Goal: Task Accomplishment & Management: Manage account settings

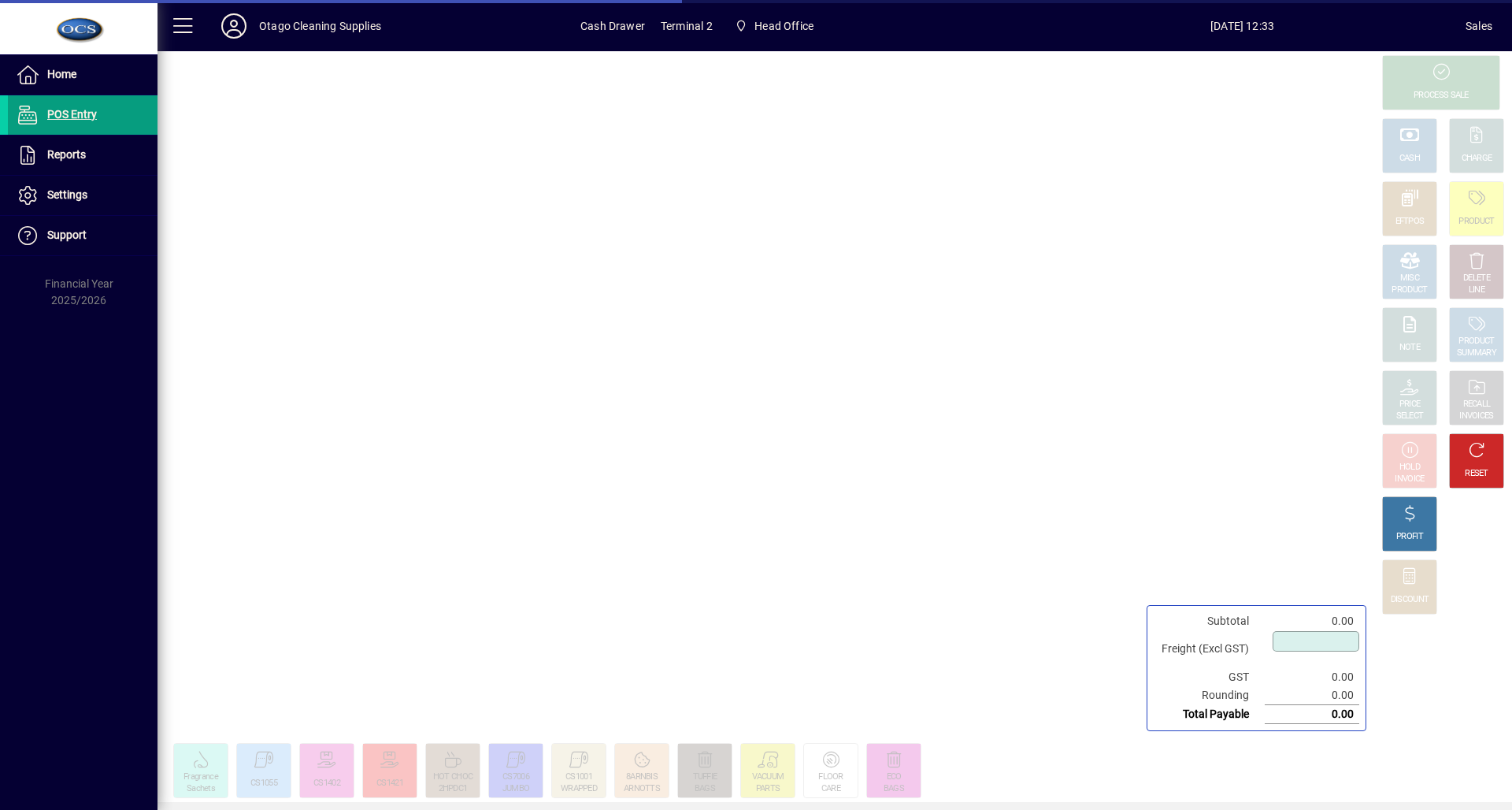
type input "****"
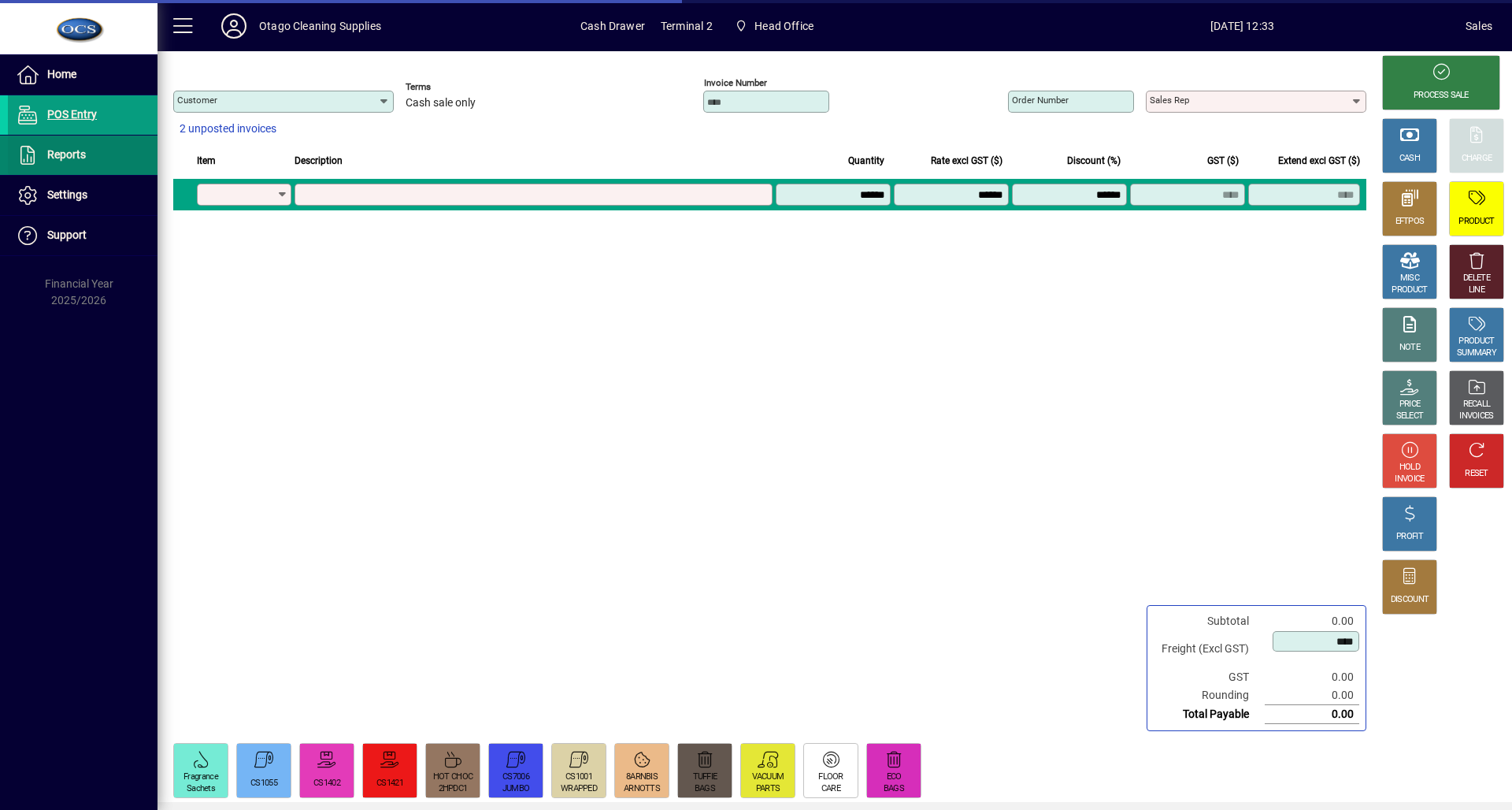
type input "********"
type input "**********"
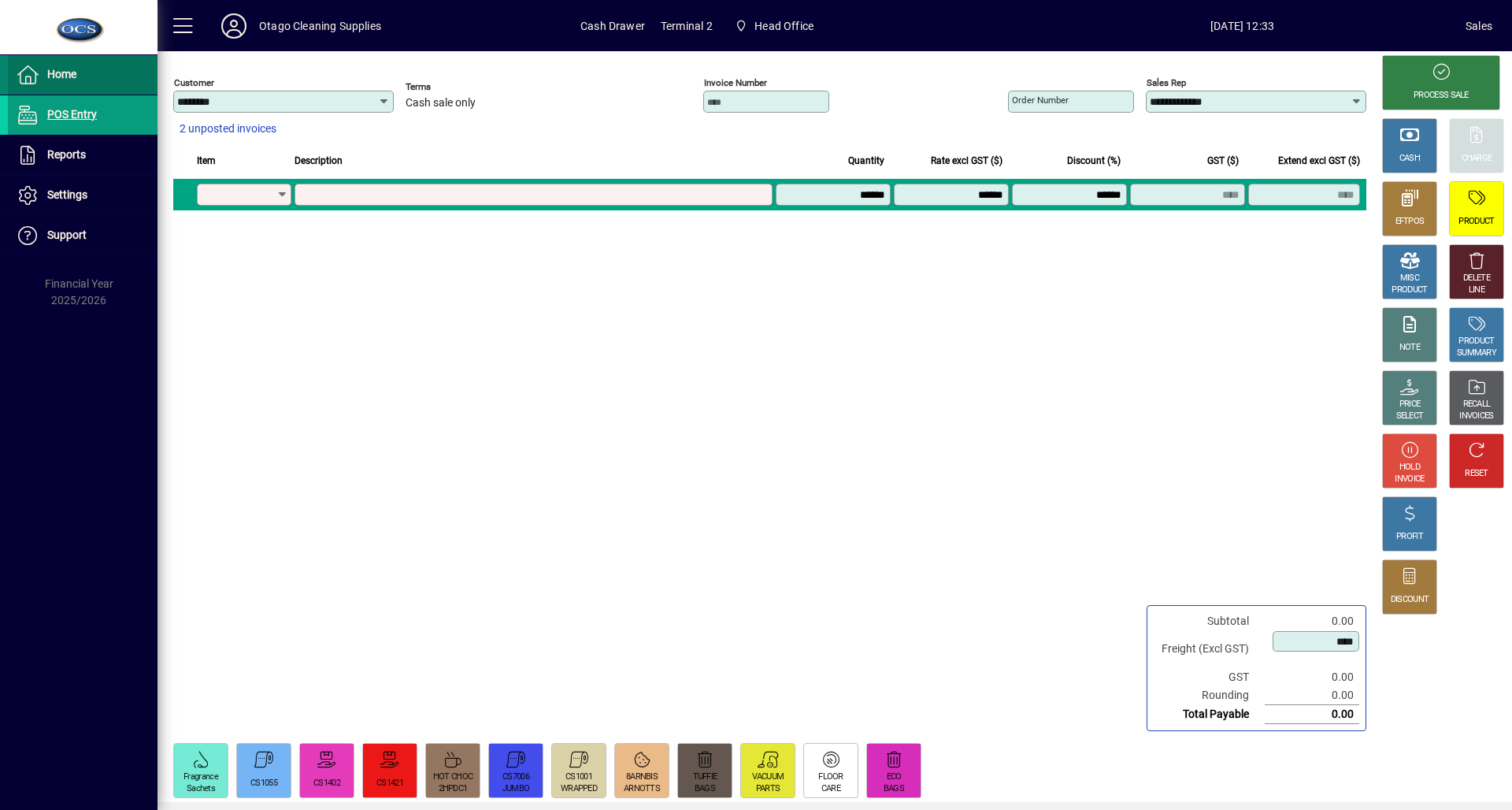
click at [92, 76] on span at bounding box center [83, 75] width 150 height 38
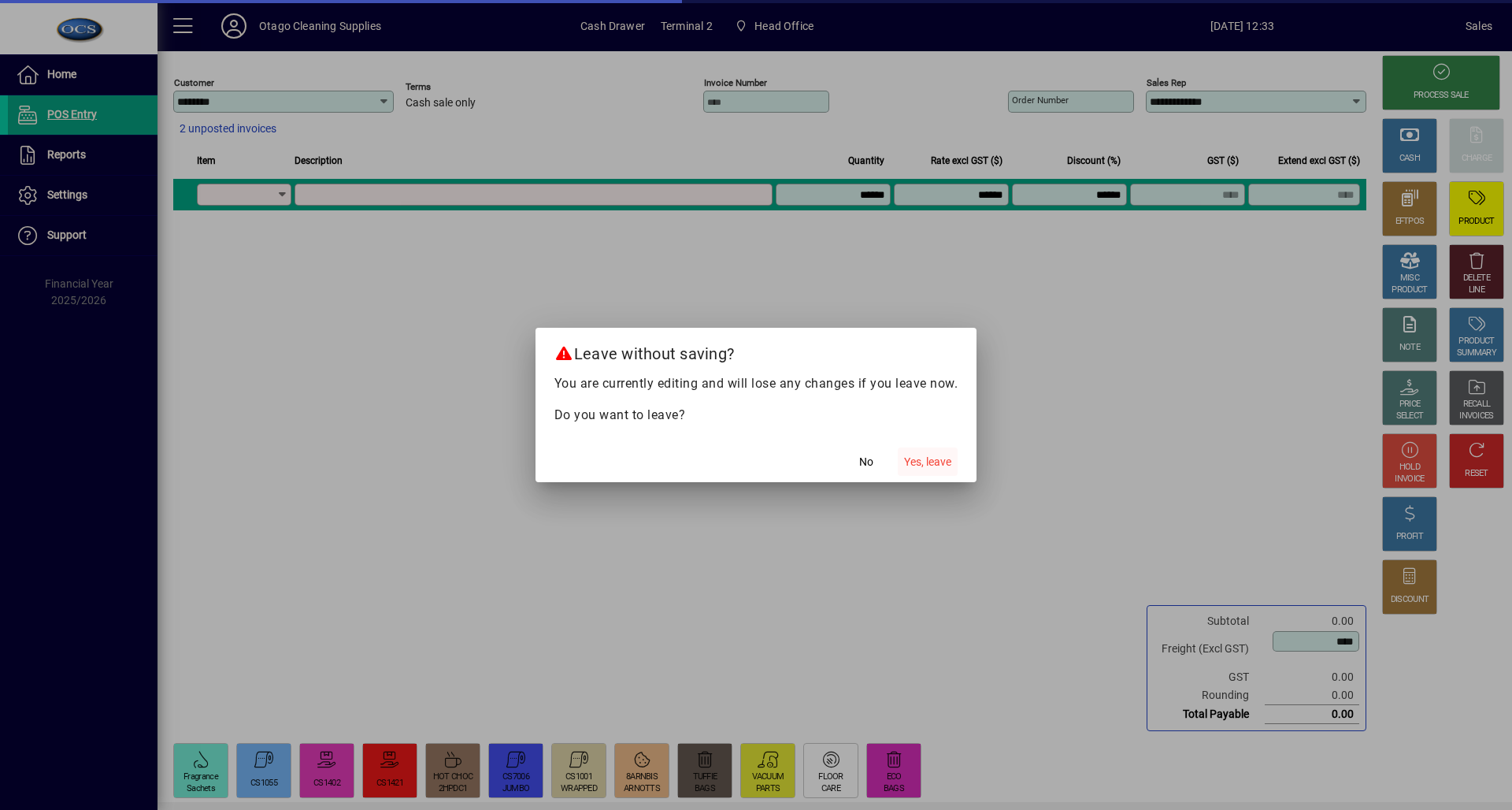
click at [930, 462] on span "Yes, leave" at bounding box center [928, 462] width 47 height 17
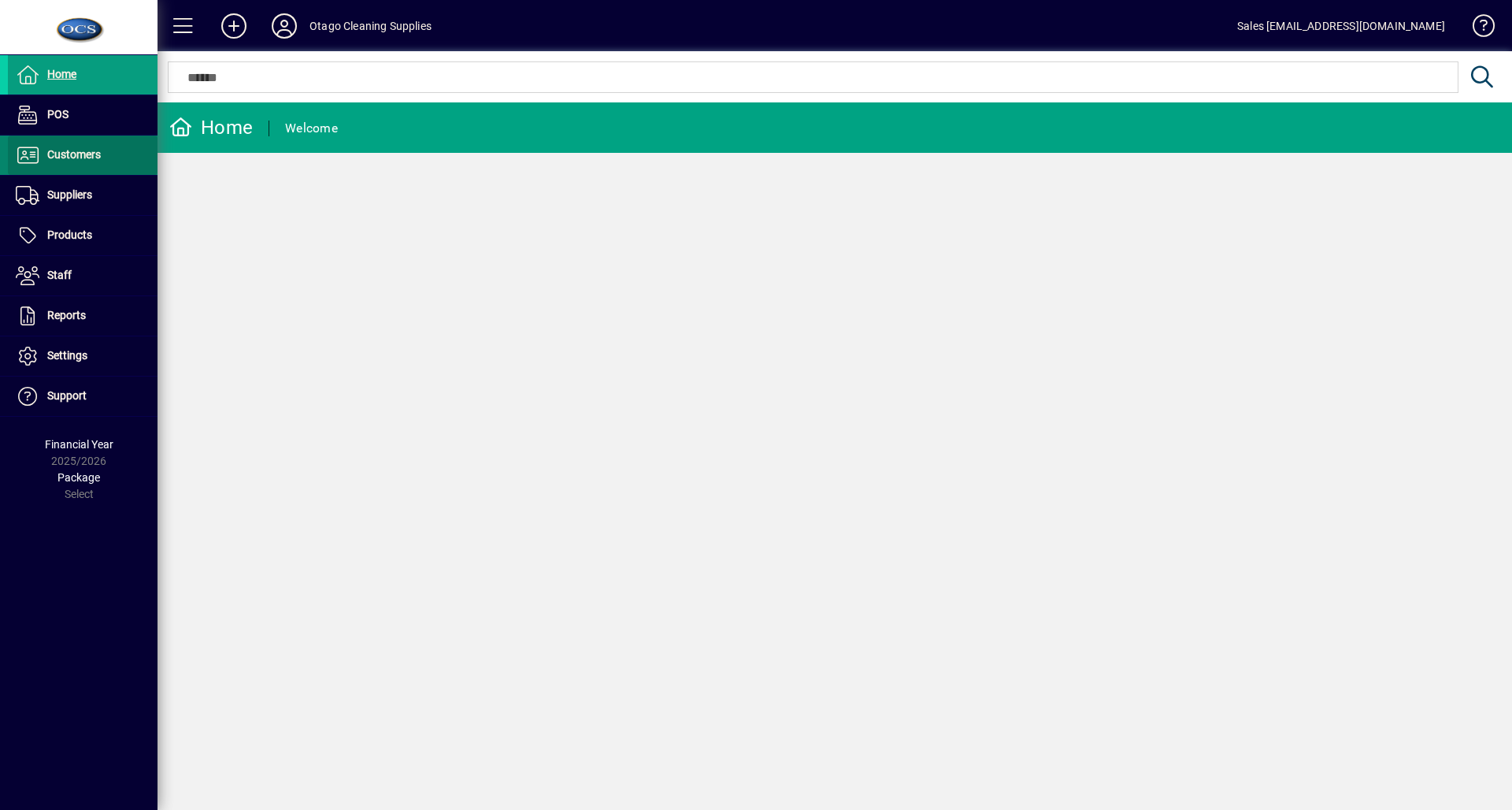
click at [133, 145] on span at bounding box center [83, 156] width 150 height 38
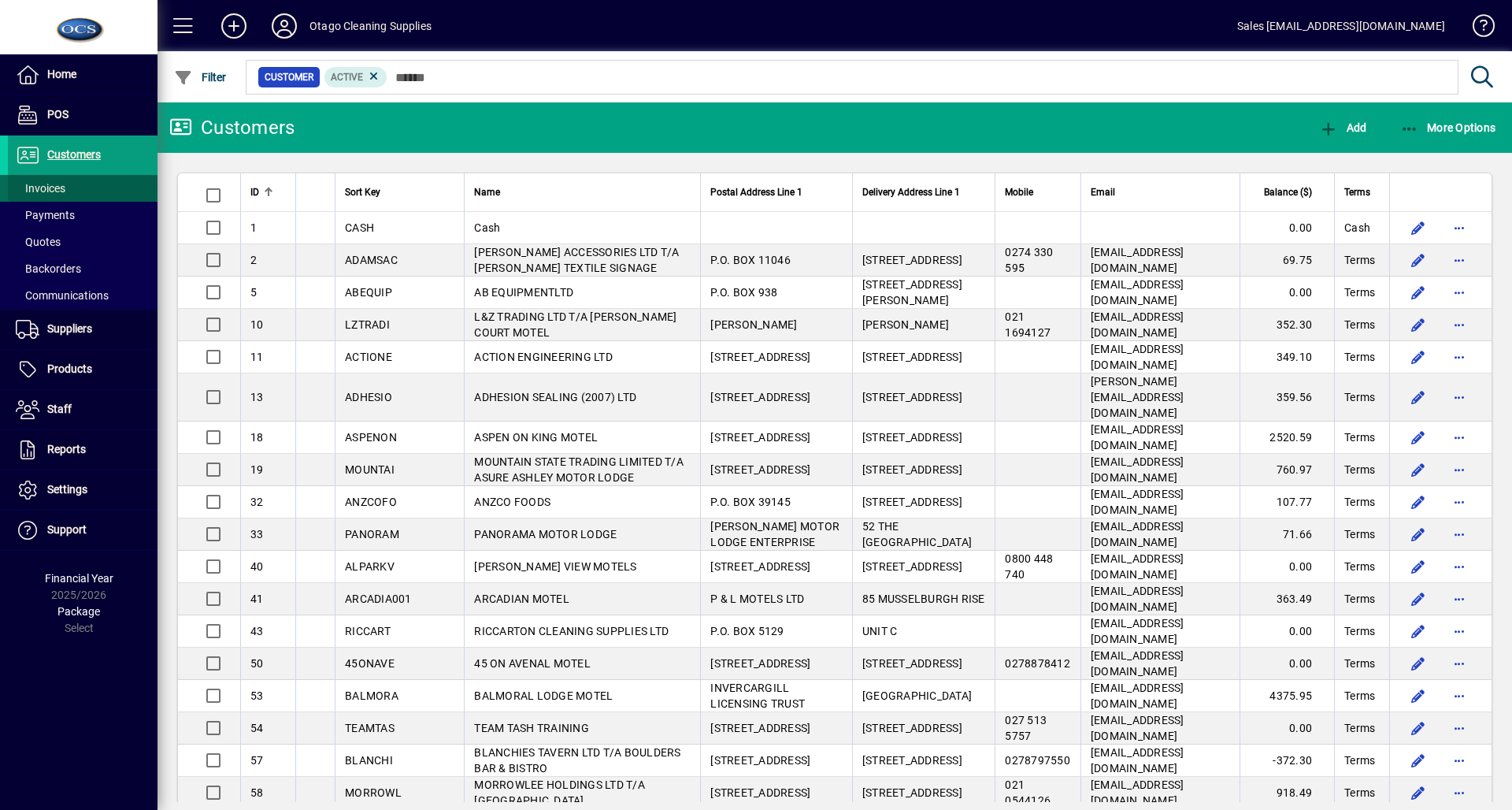
click at [93, 183] on span at bounding box center [83, 189] width 150 height 38
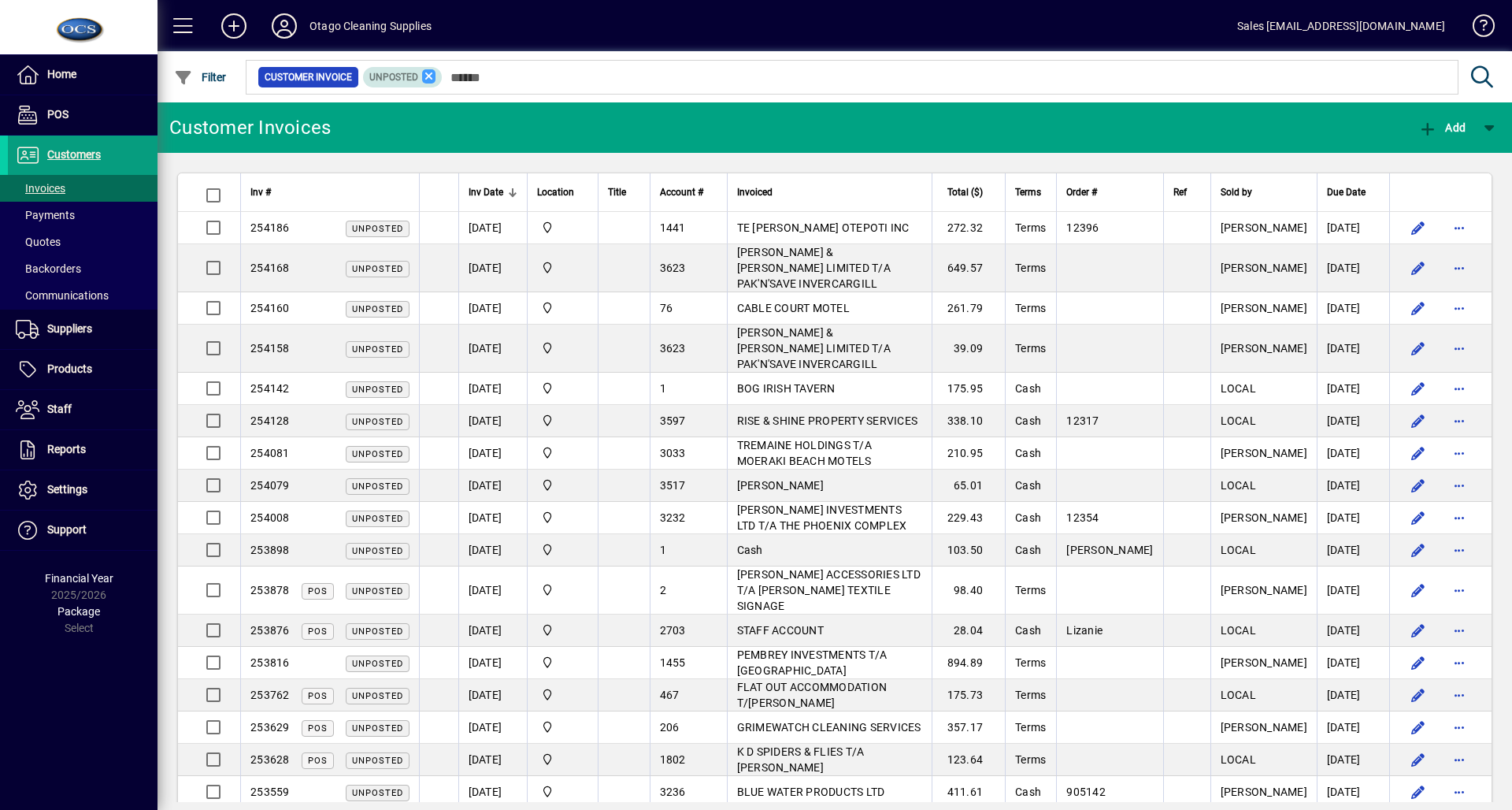
click at [430, 82] on icon at bounding box center [429, 77] width 14 height 14
click at [200, 71] on span "Filter" at bounding box center [200, 77] width 53 height 13
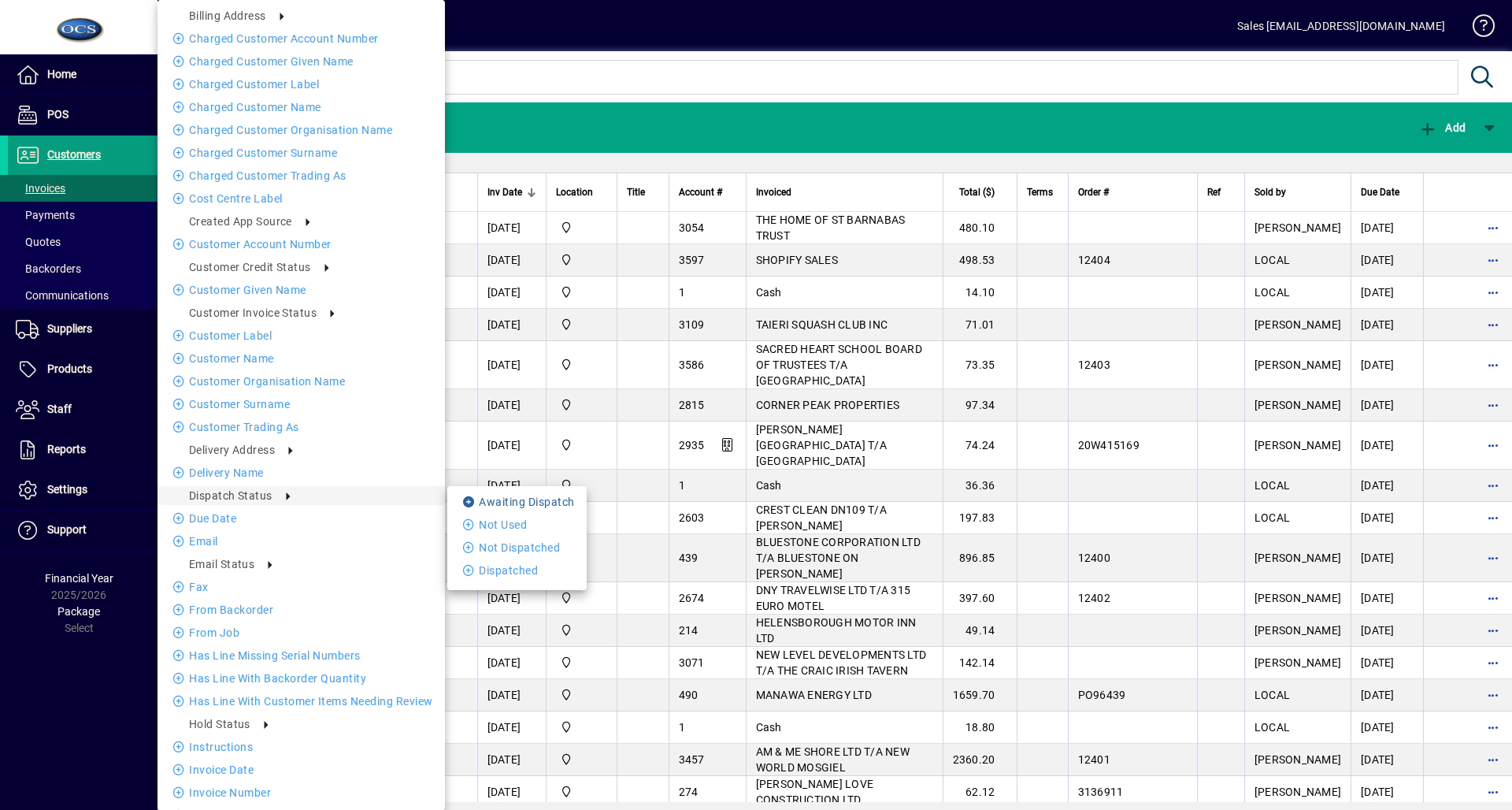
click at [466, 502] on icon at bounding box center [471, 502] width 16 height 11
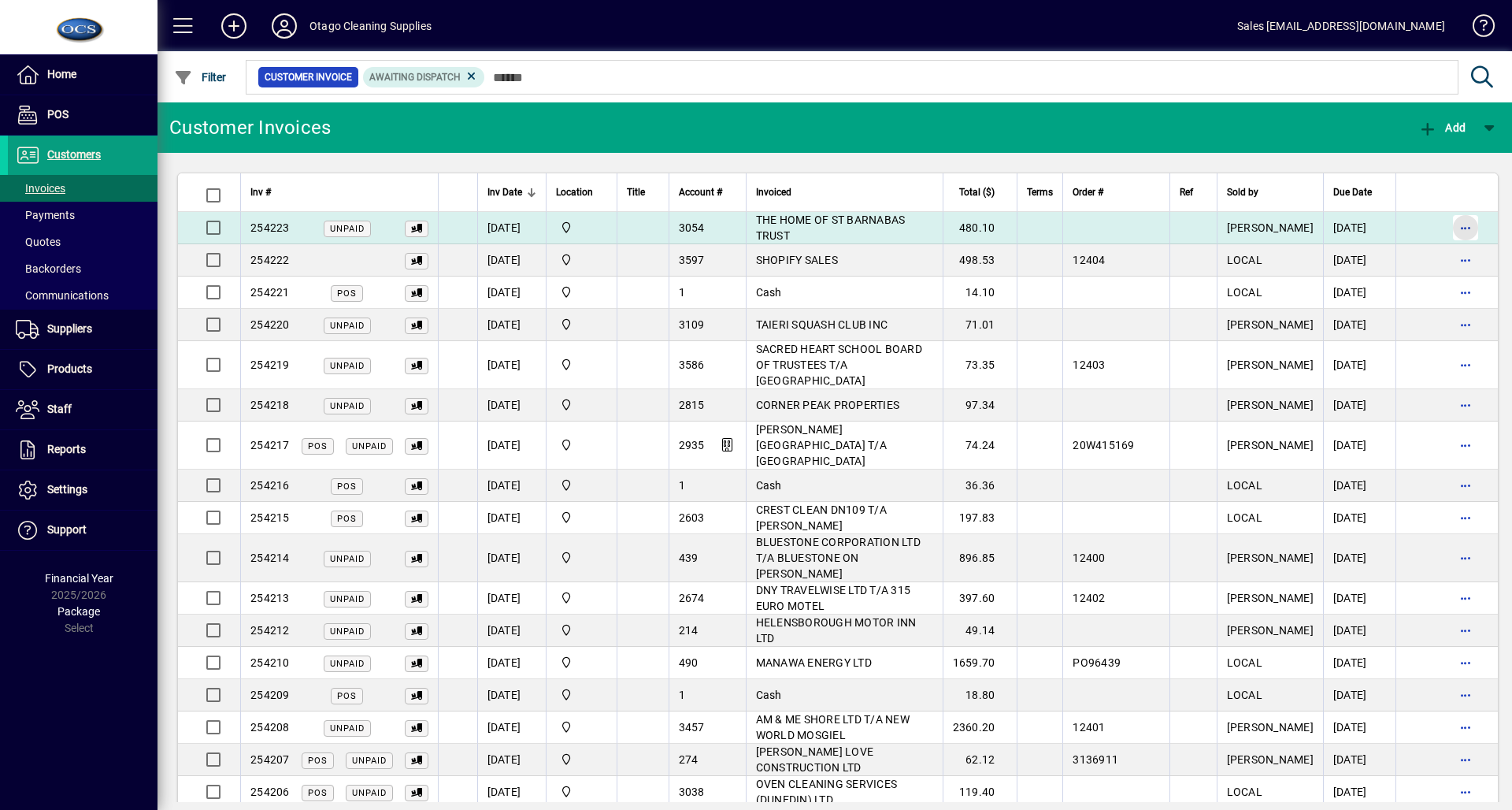
click at [1449, 227] on span "button" at bounding box center [1465, 227] width 38 height 38
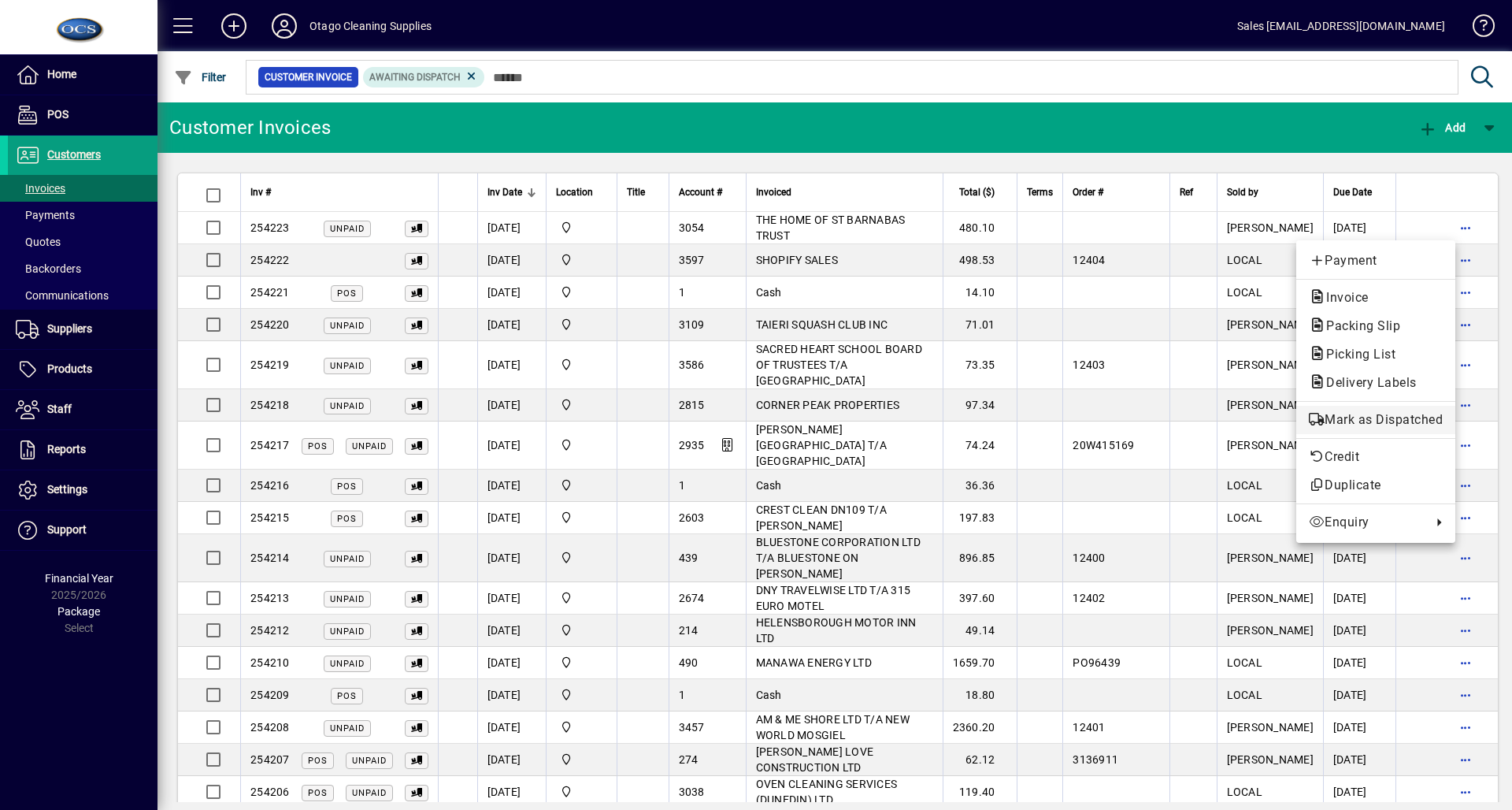
click at [1344, 427] on span "Mark as Dispatched" at bounding box center [1375, 420] width 134 height 19
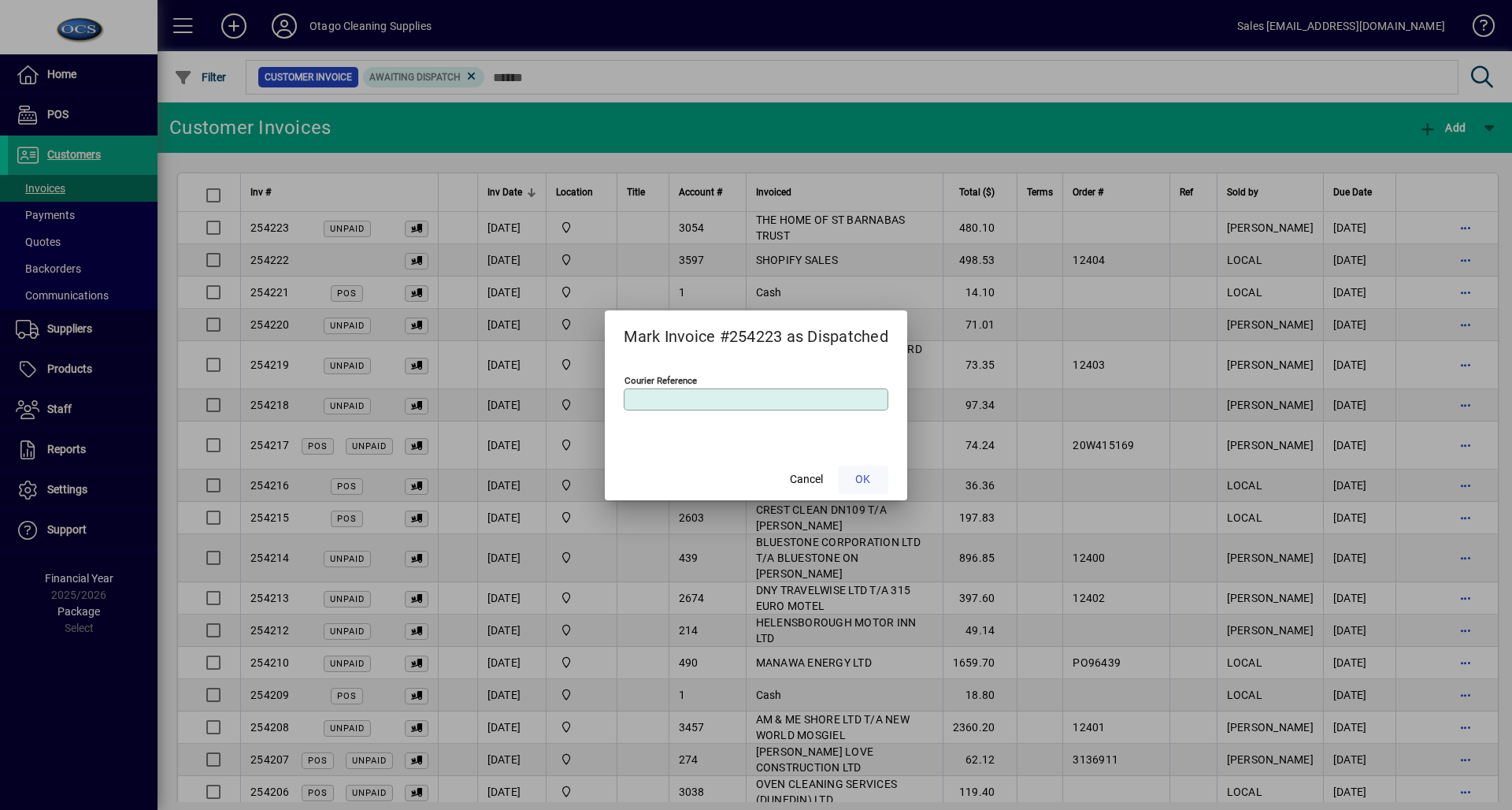
click at [856, 475] on span at bounding box center [863, 480] width 51 height 38
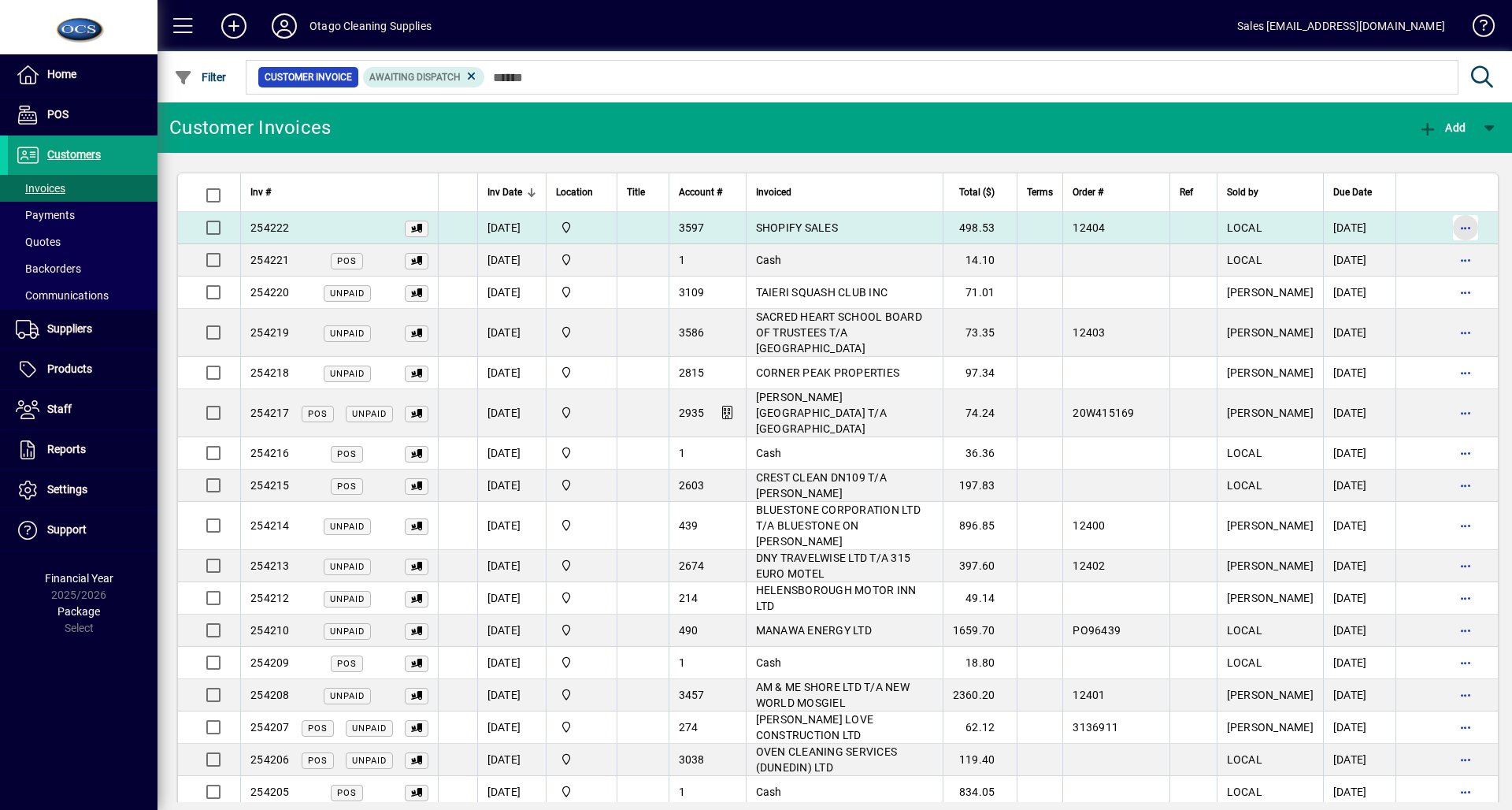
click at [1447, 225] on span "button" at bounding box center [1465, 227] width 38 height 38
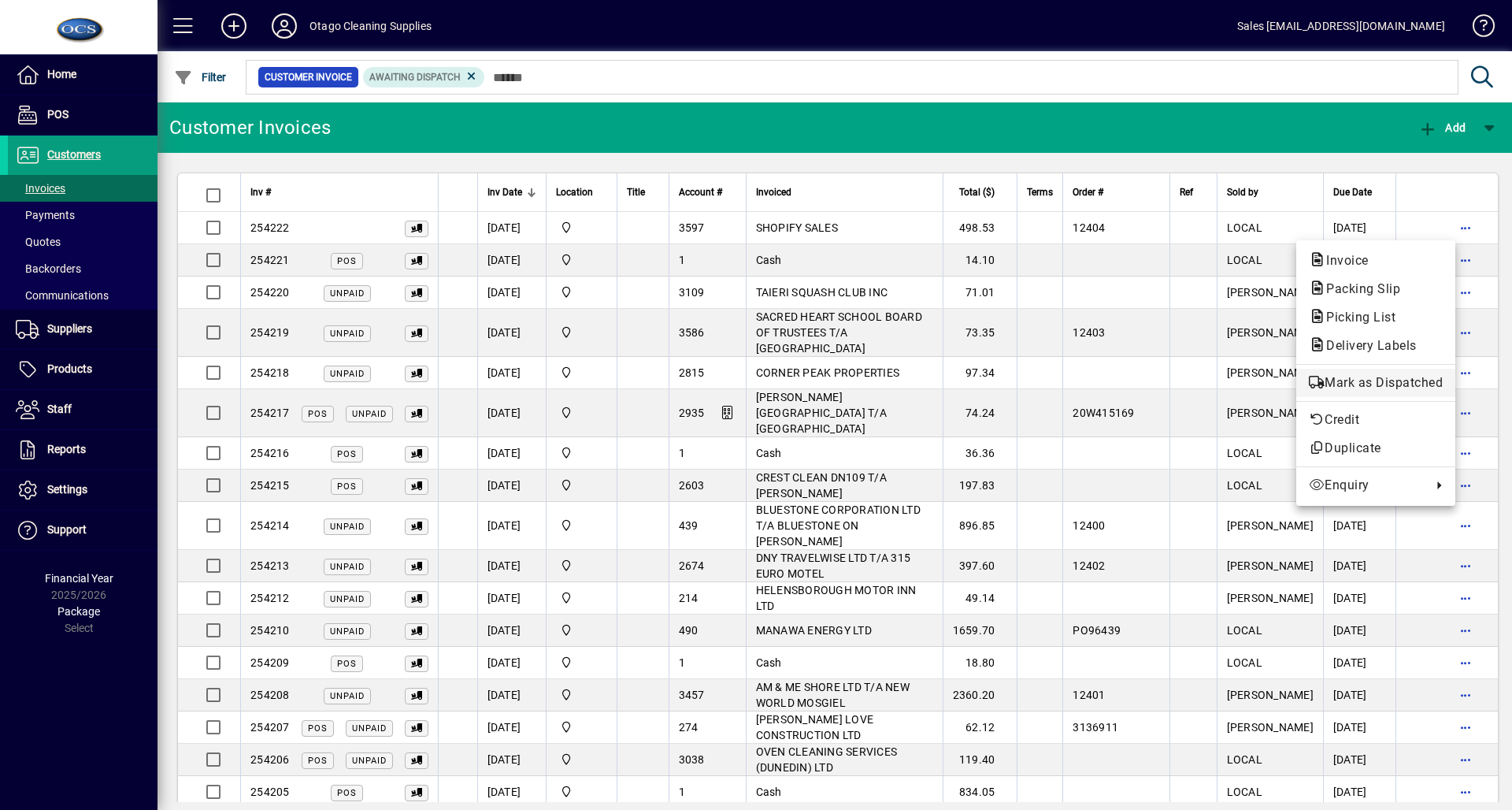
click at [1418, 379] on span "Mark as Dispatched" at bounding box center [1375, 383] width 134 height 19
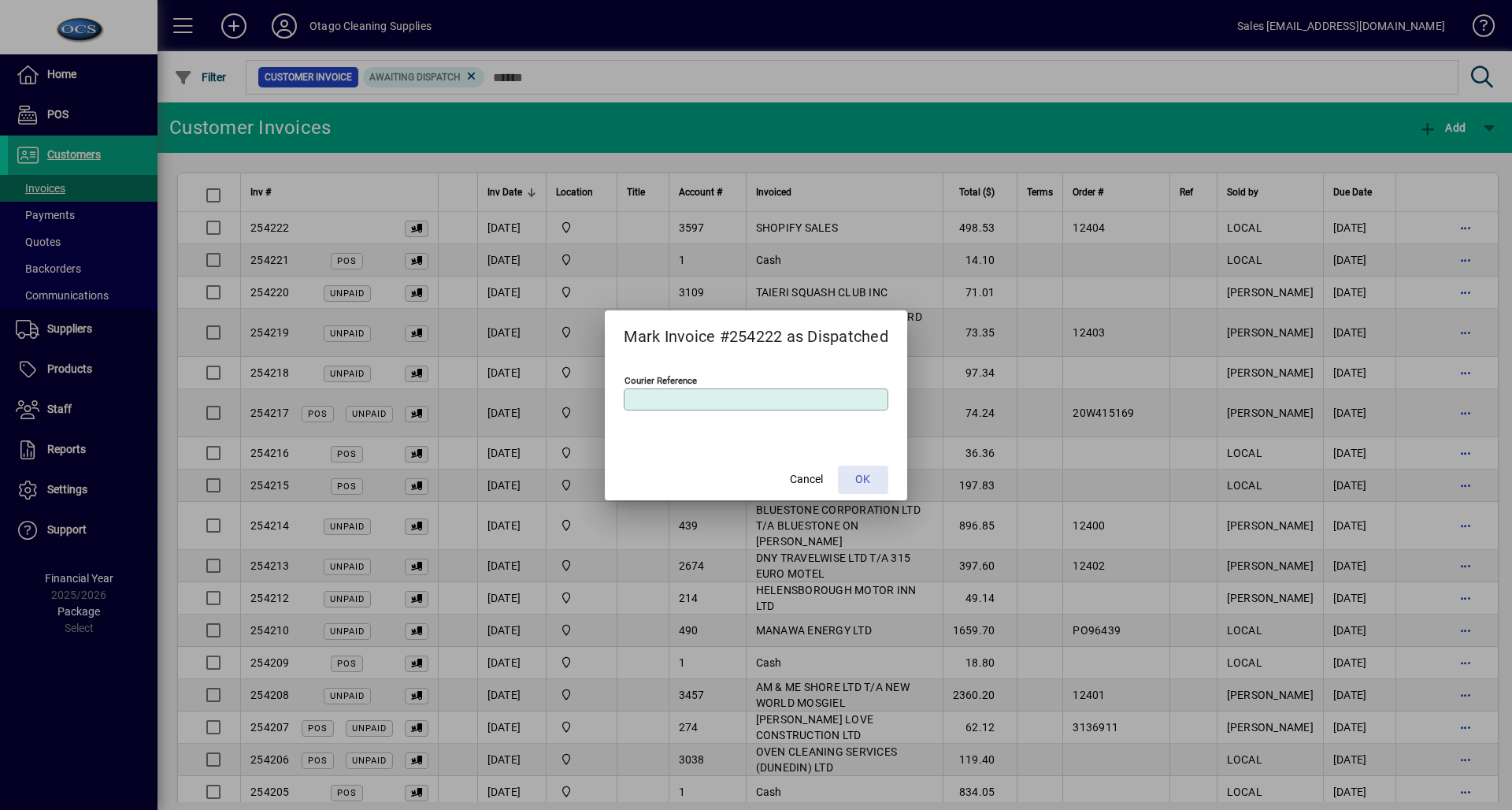
click at [887, 466] on span at bounding box center [863, 480] width 51 height 38
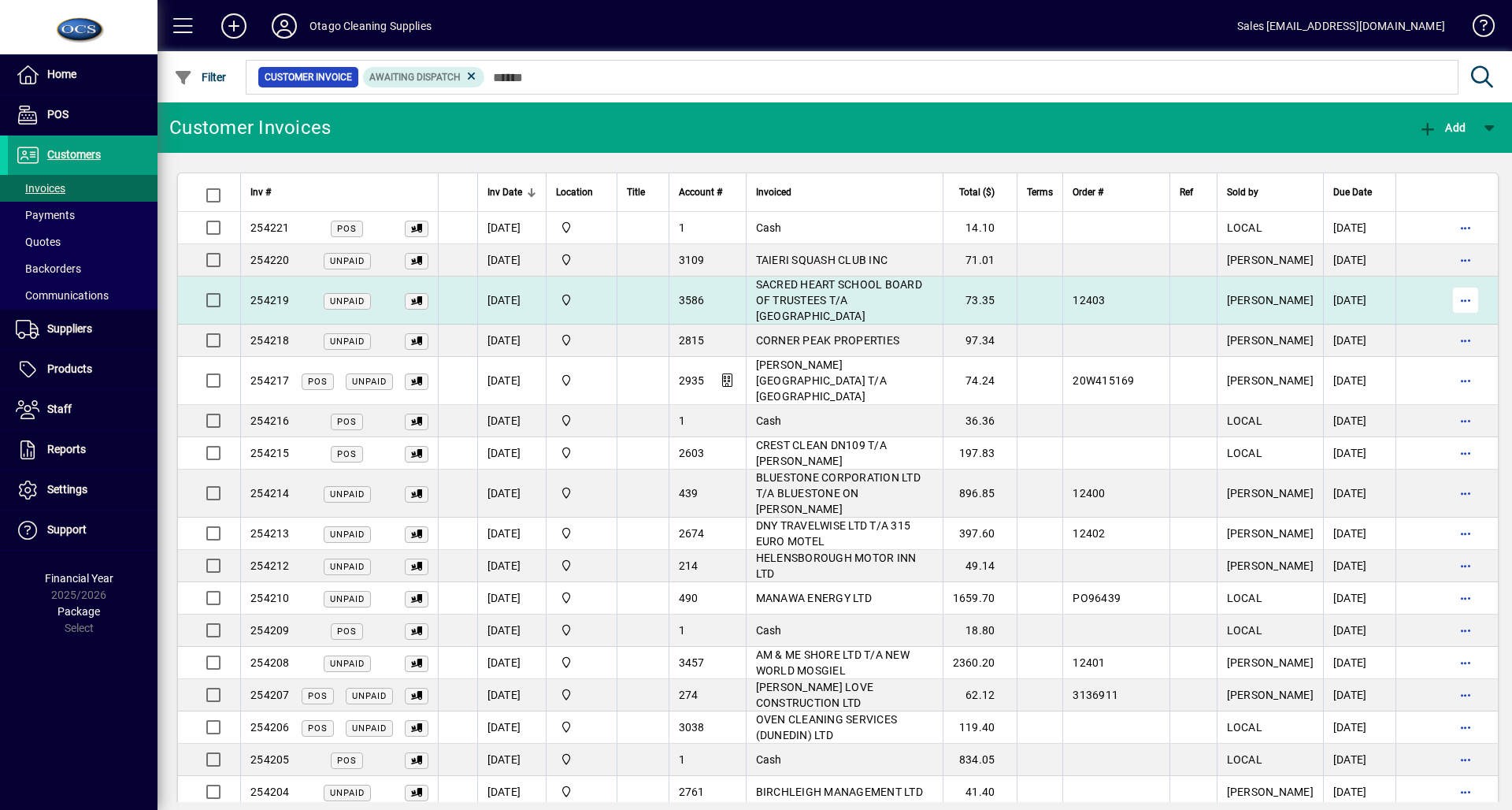
click at [1450, 309] on span "button" at bounding box center [1465, 300] width 38 height 38
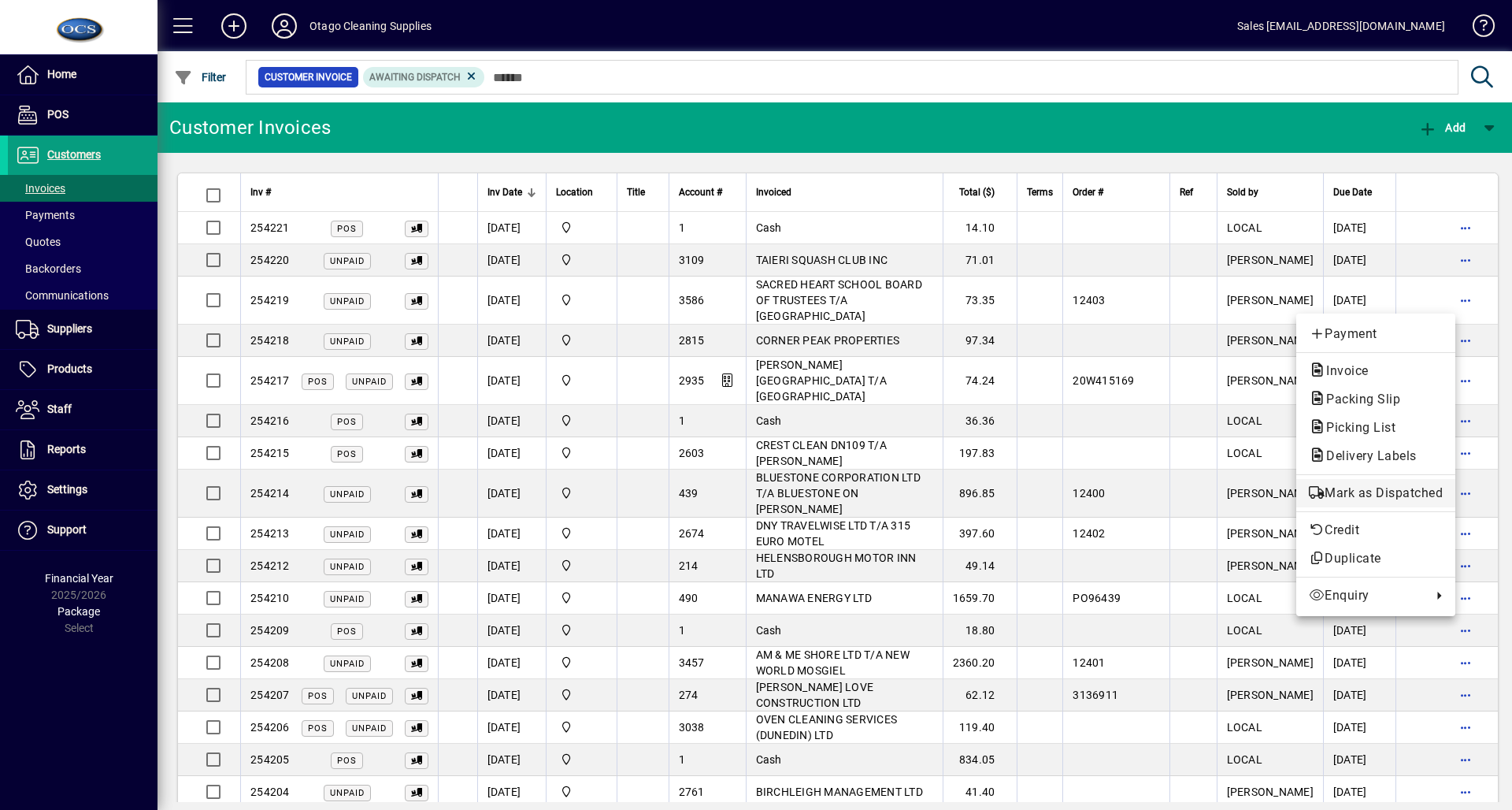
click at [1373, 493] on span "Mark as Dispatched" at bounding box center [1375, 493] width 134 height 19
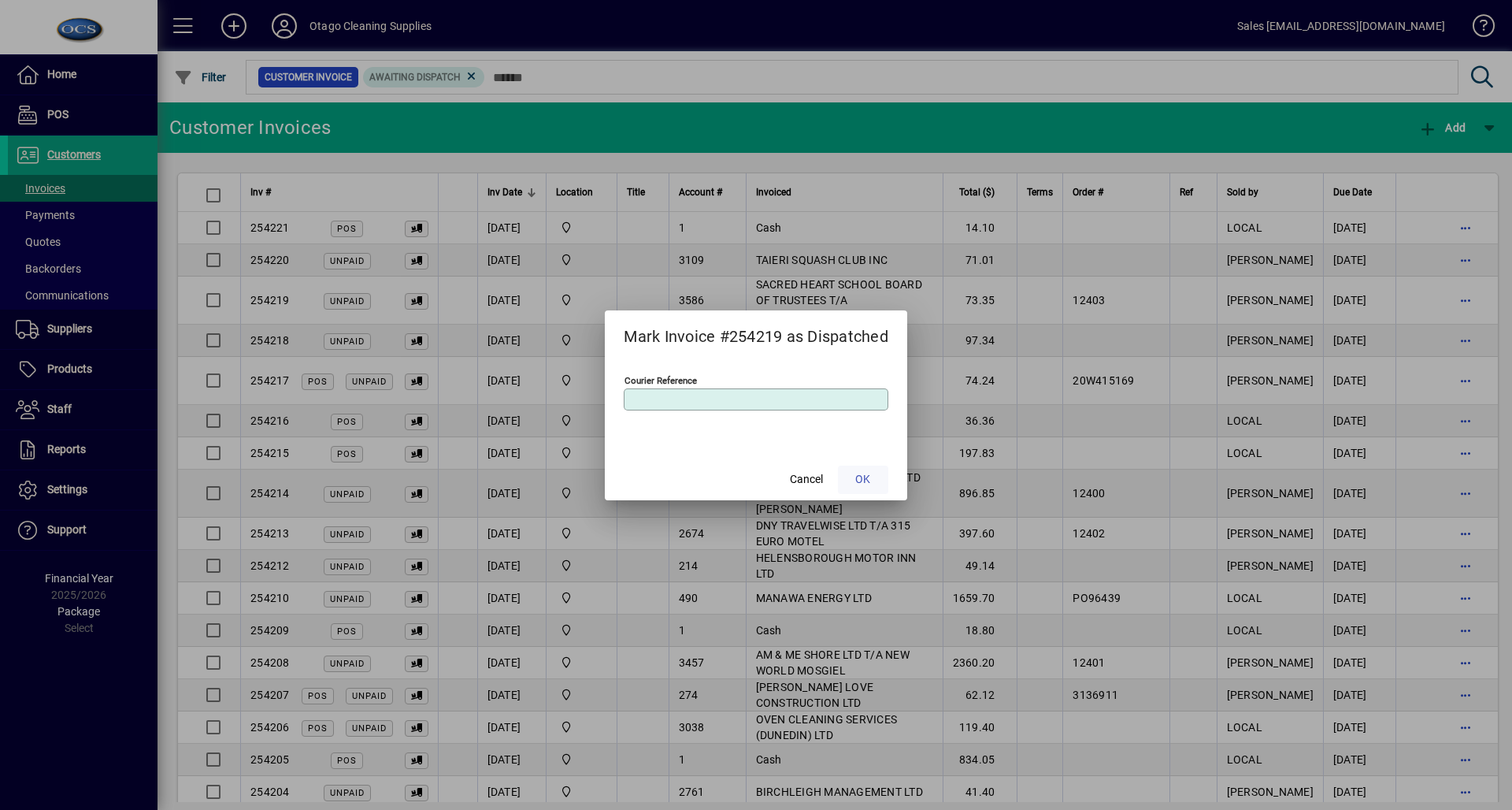
click at [870, 474] on span "OK" at bounding box center [863, 479] width 15 height 17
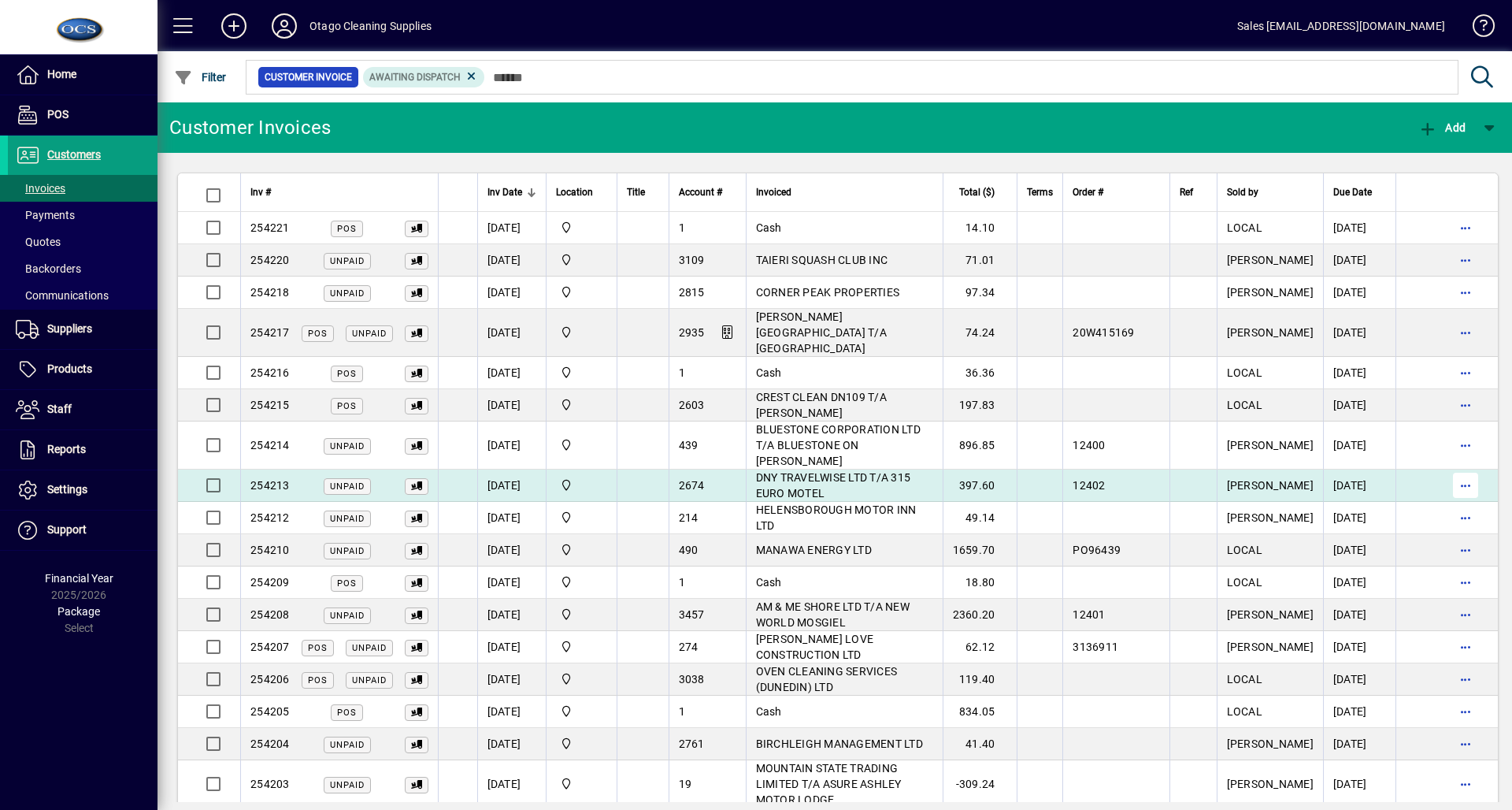
click at [1447, 467] on span "button" at bounding box center [1465, 486] width 38 height 38
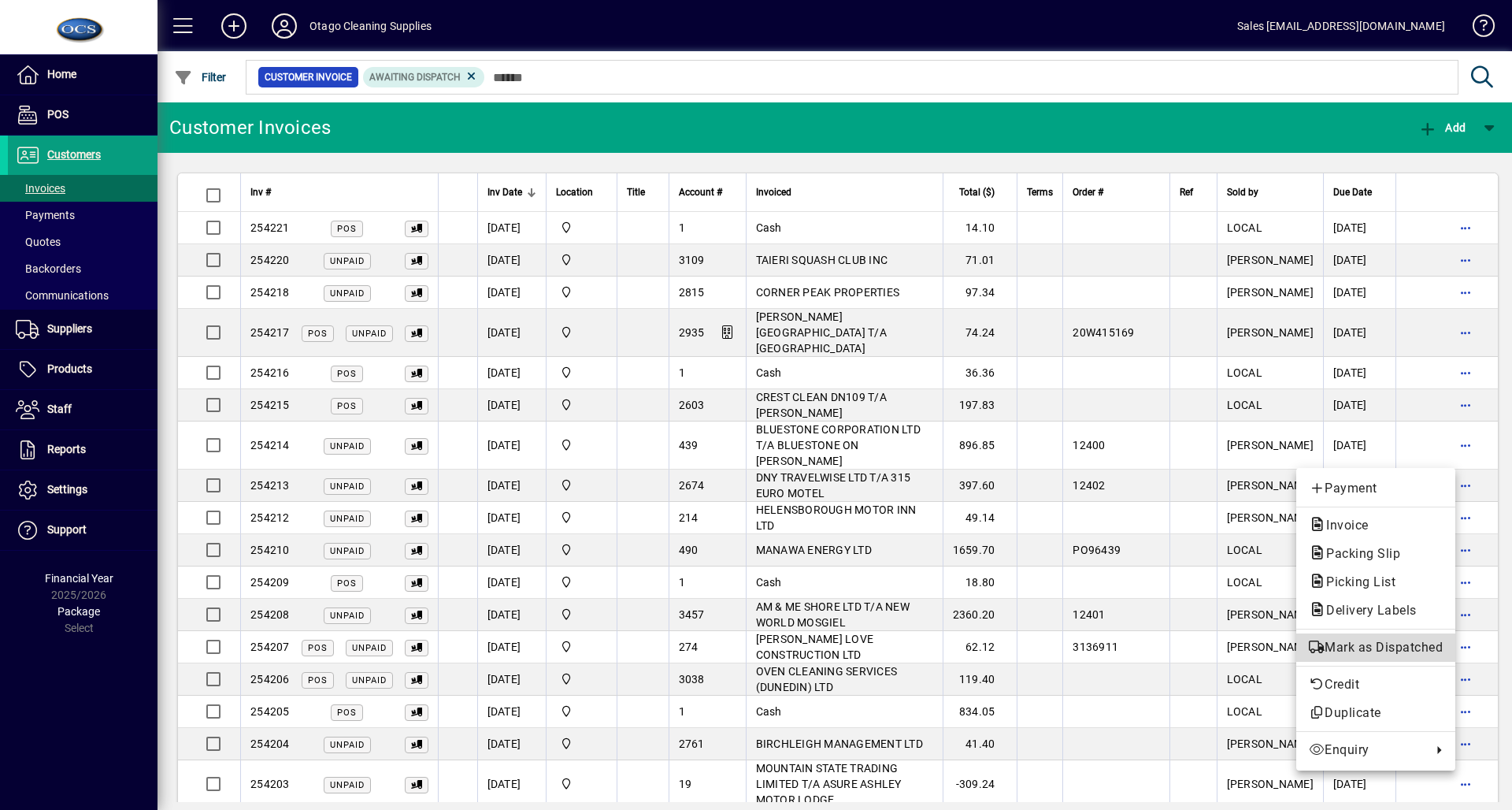
click at [1377, 643] on span "Mark as Dispatched" at bounding box center [1375, 647] width 134 height 19
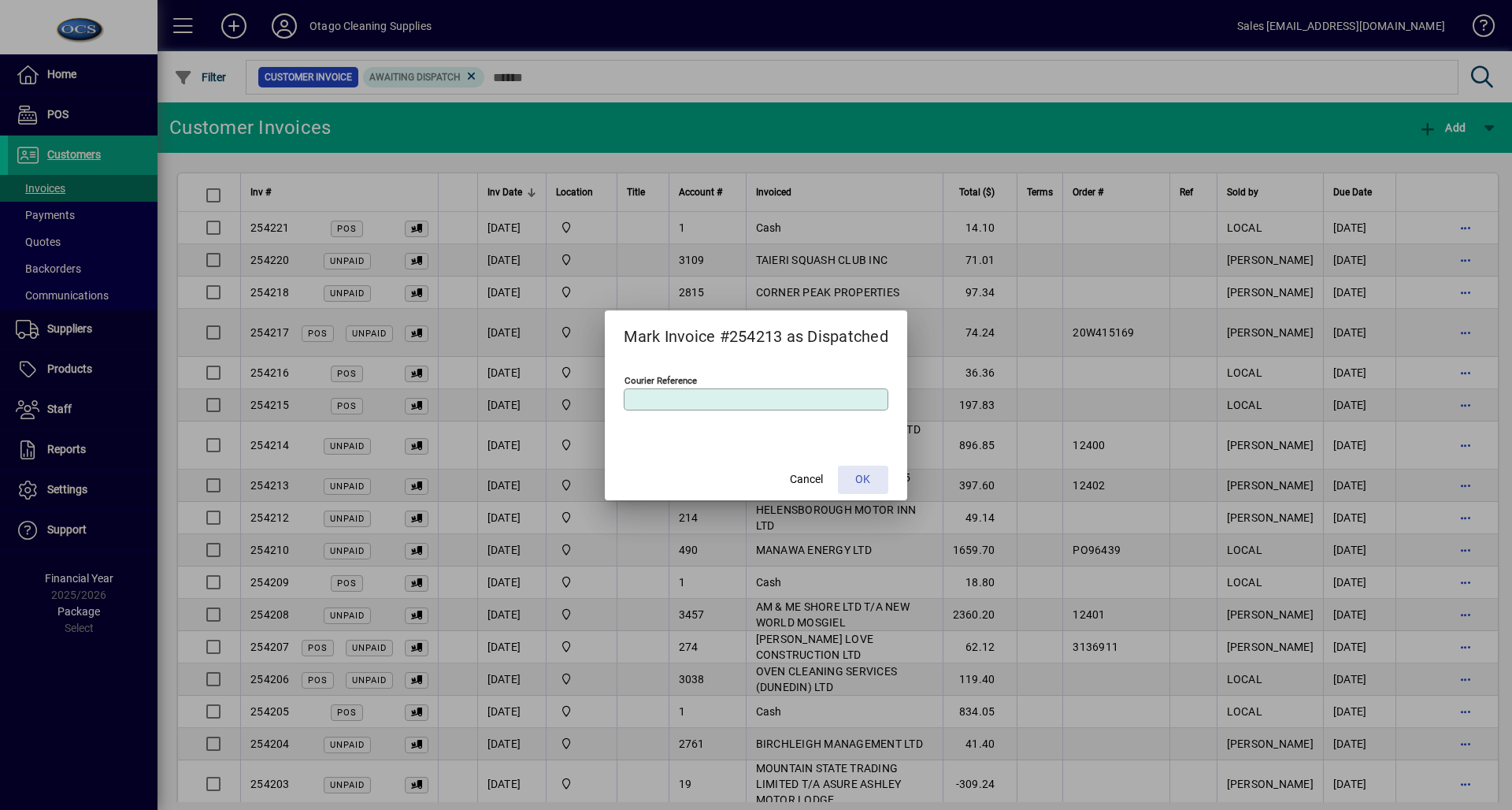
click at [865, 485] on span "OK" at bounding box center [863, 479] width 15 height 17
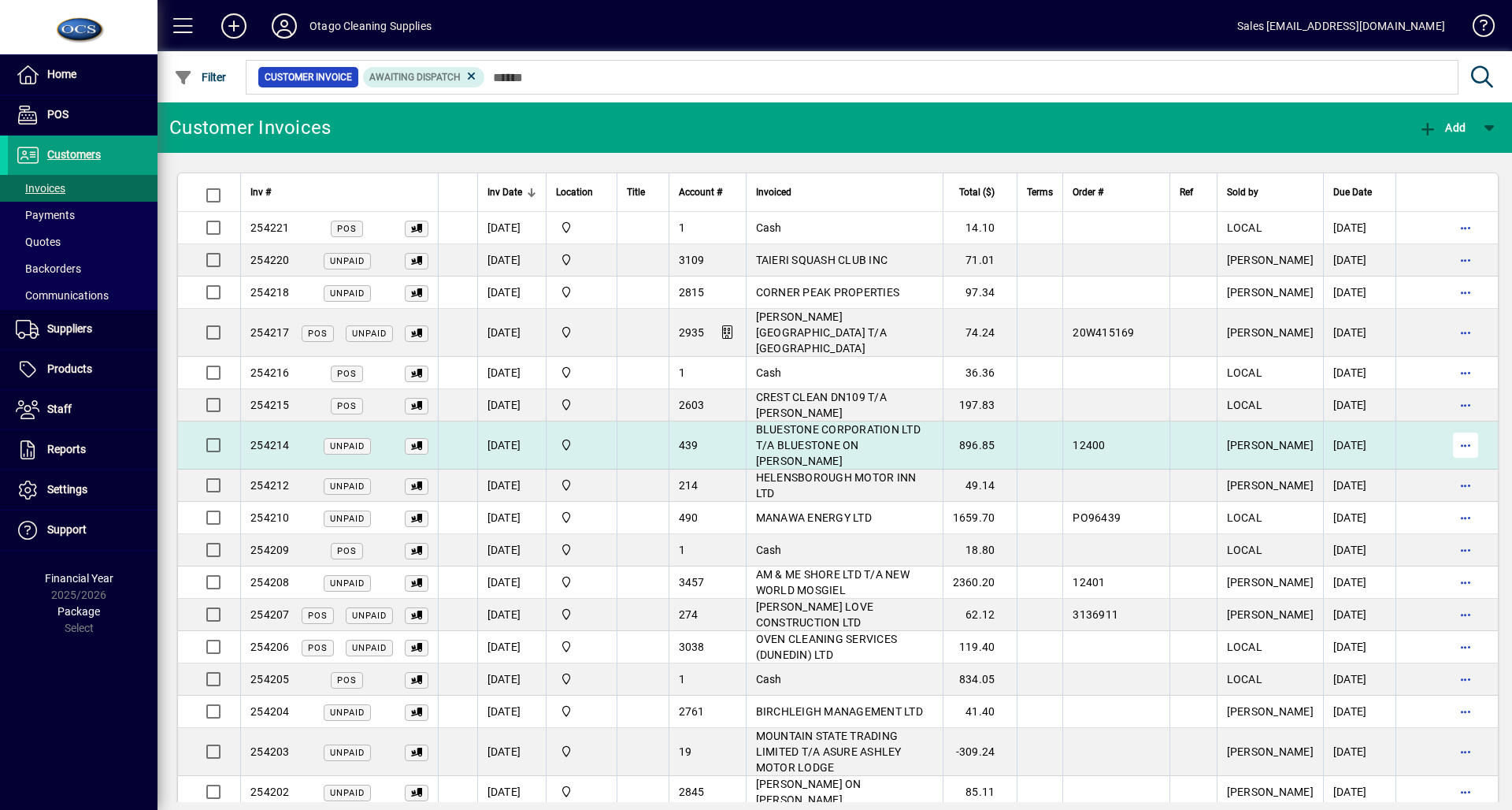
click at [1447, 426] on span "button" at bounding box center [1465, 445] width 38 height 38
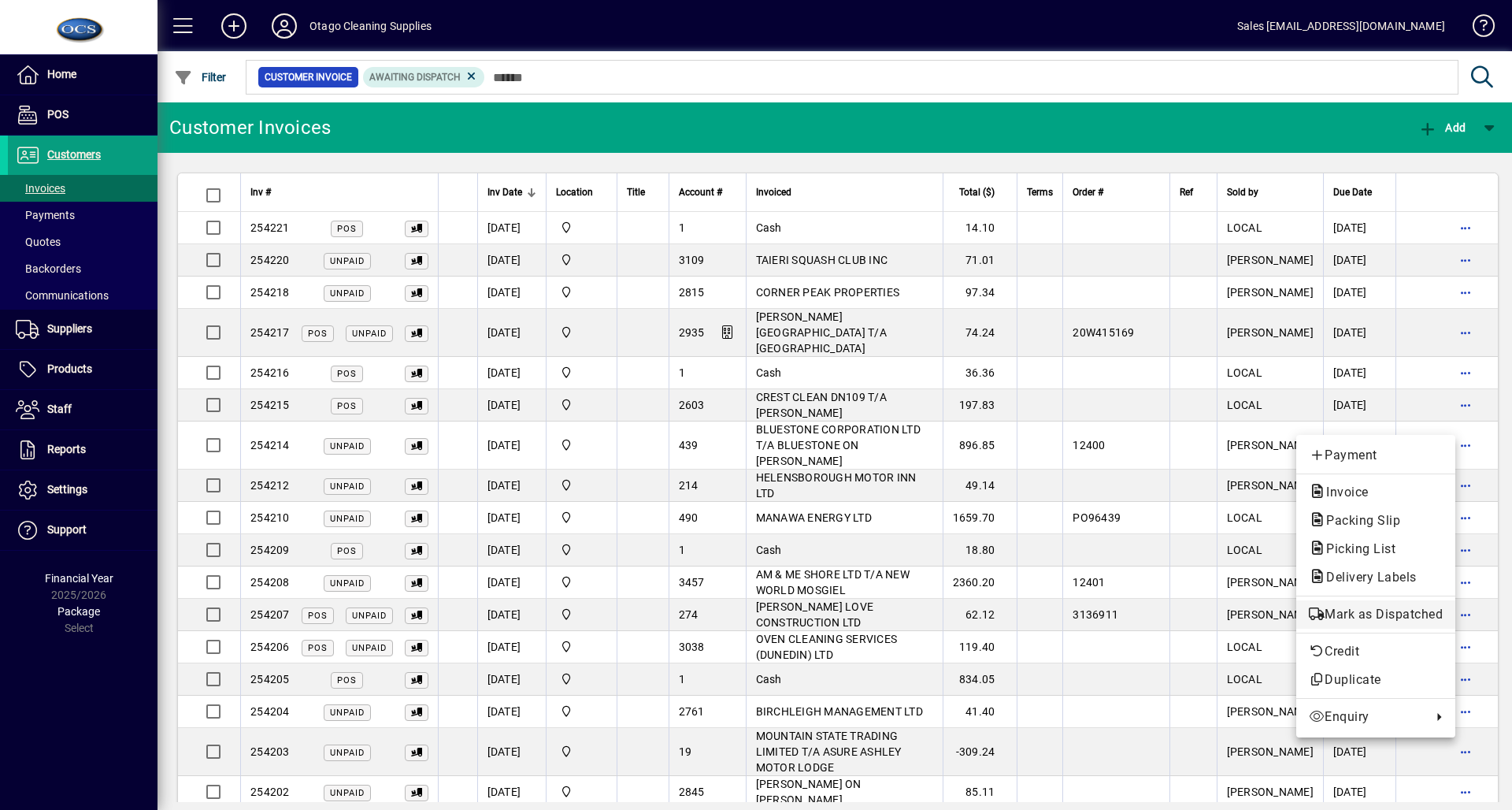
click at [1414, 616] on span "Mark as Dispatched" at bounding box center [1375, 614] width 134 height 19
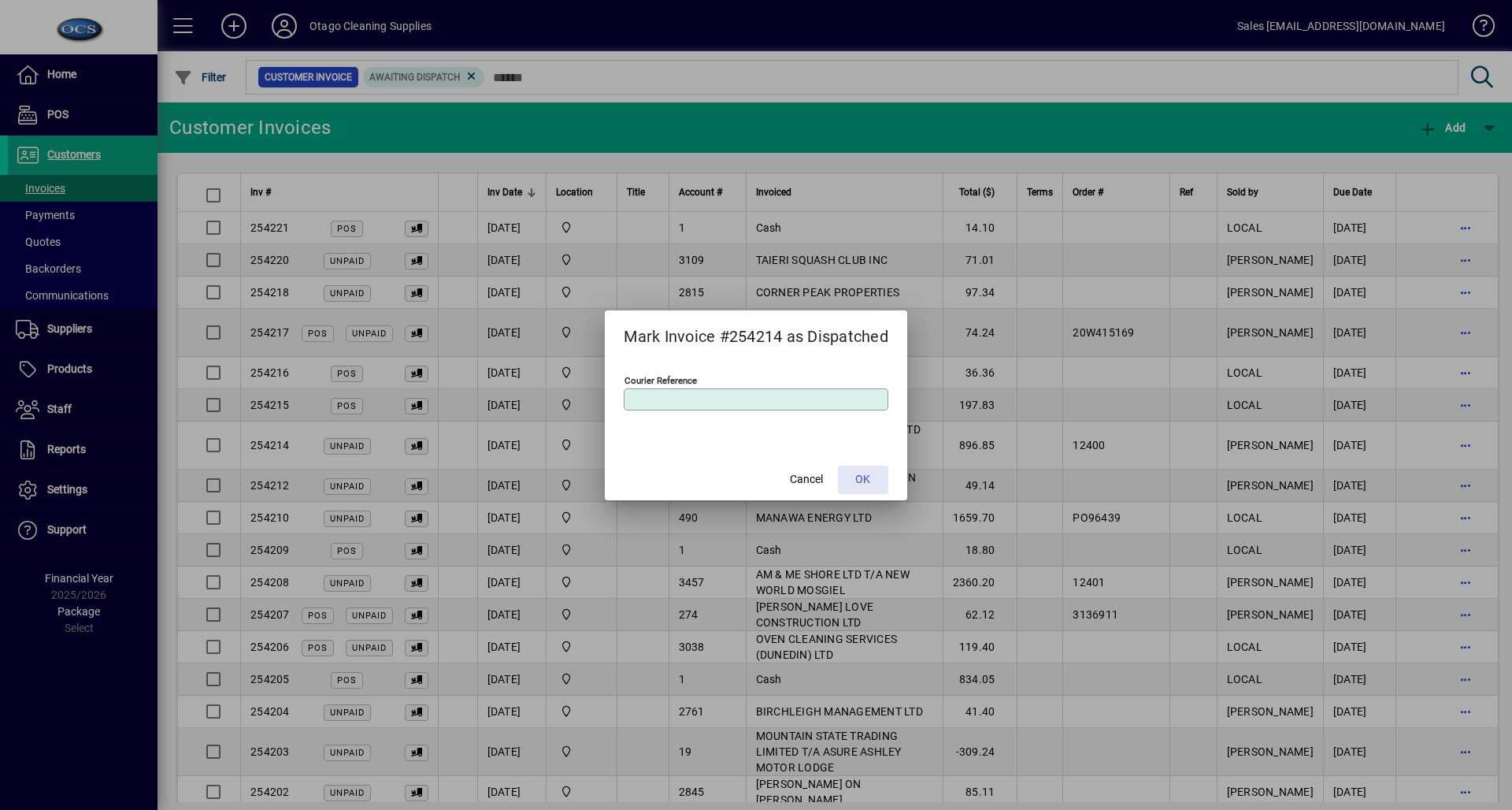
click at [876, 474] on span at bounding box center [863, 480] width 51 height 38
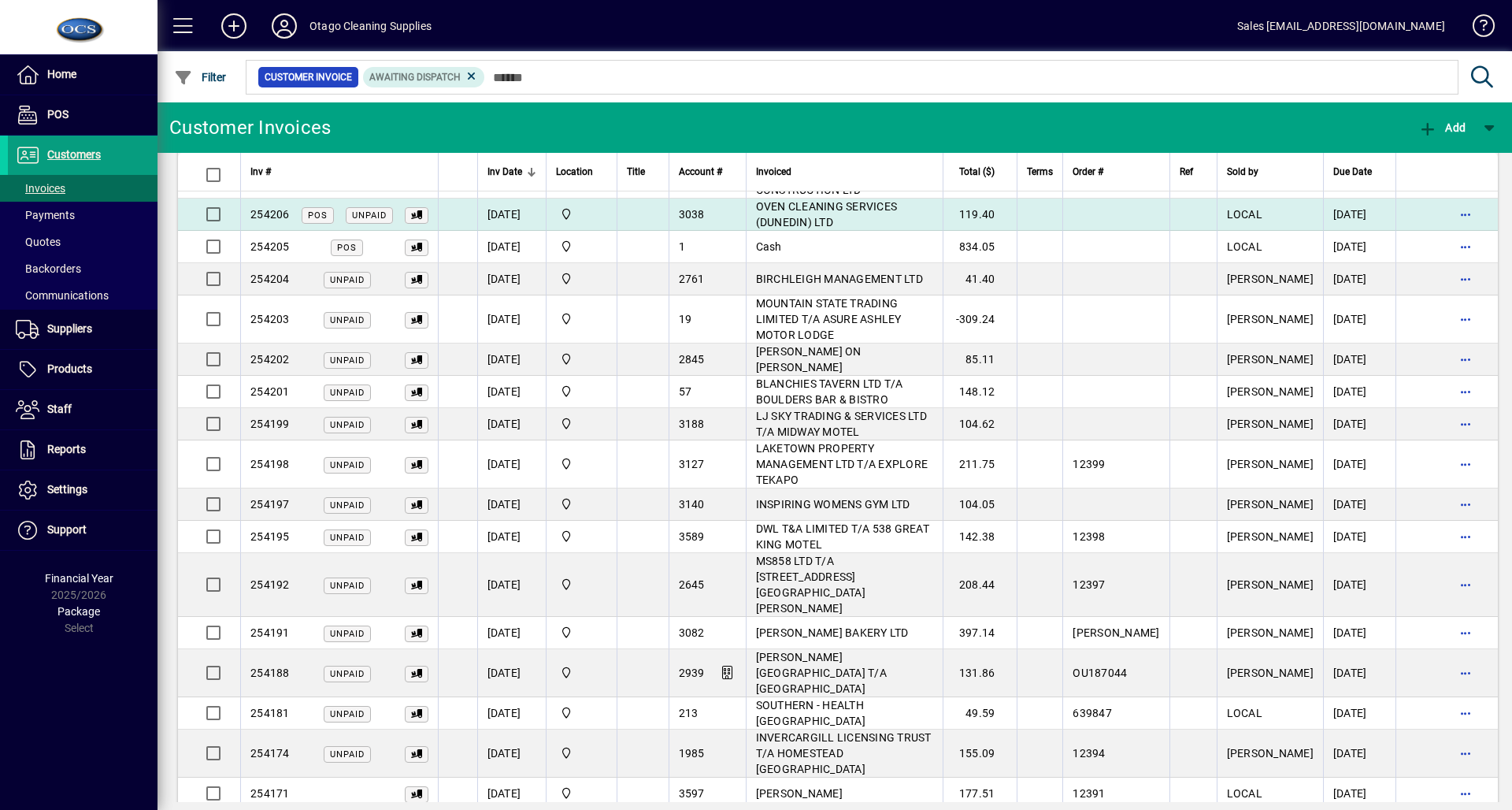
scroll to position [385, 0]
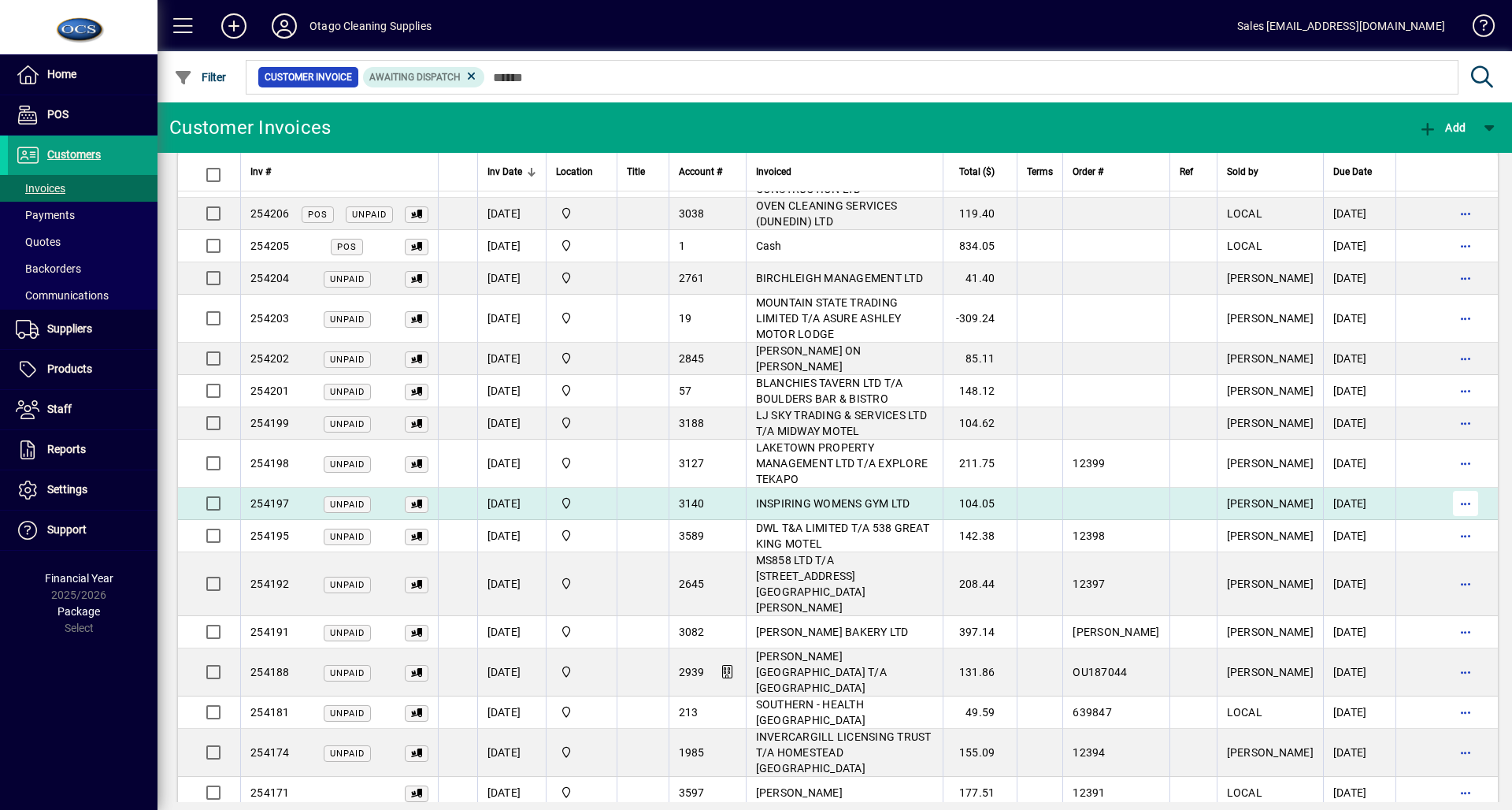
click at [1447, 485] on span "button" at bounding box center [1465, 504] width 38 height 38
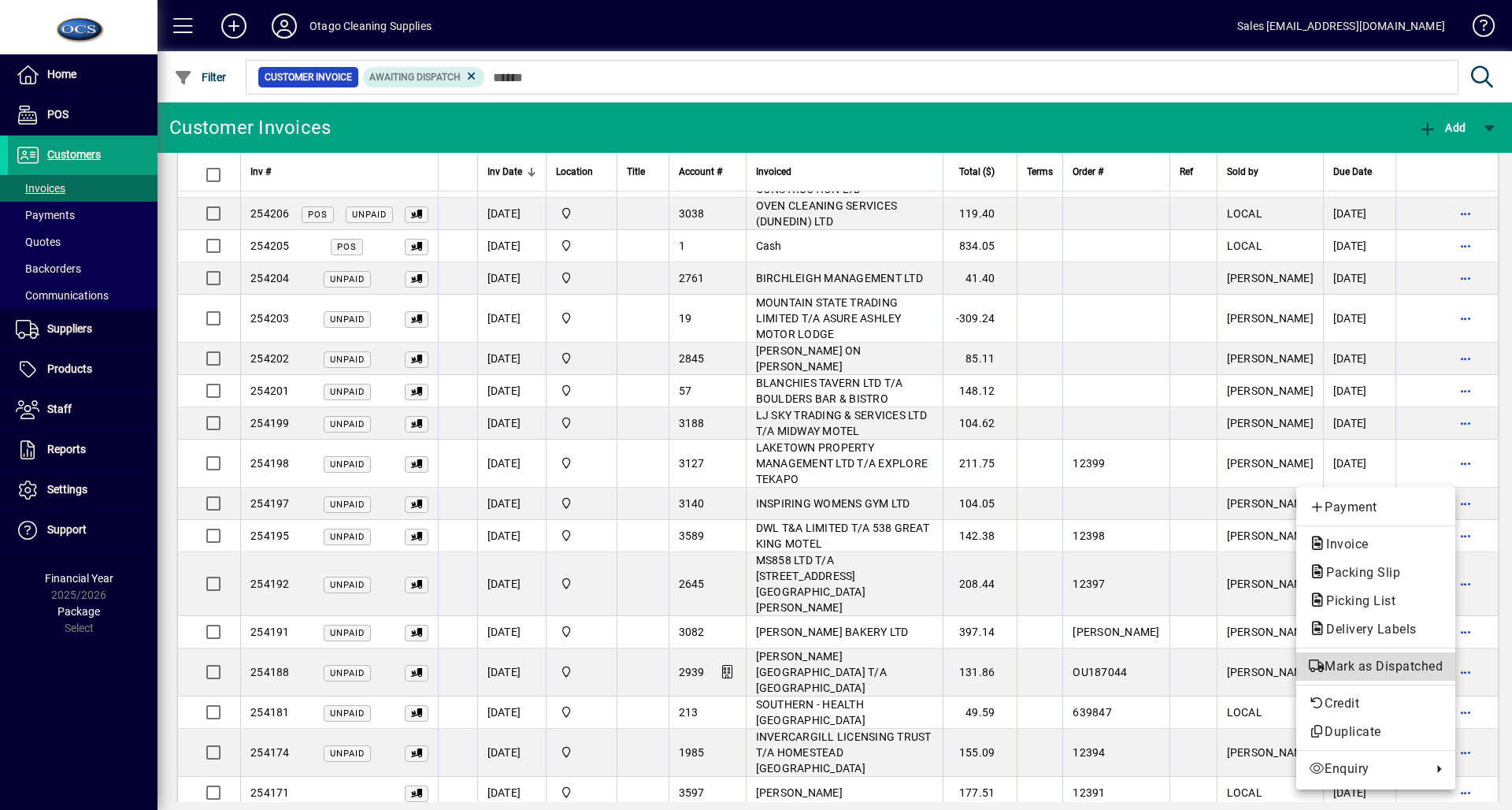
click at [1413, 671] on span "Mark as Dispatched" at bounding box center [1375, 666] width 134 height 19
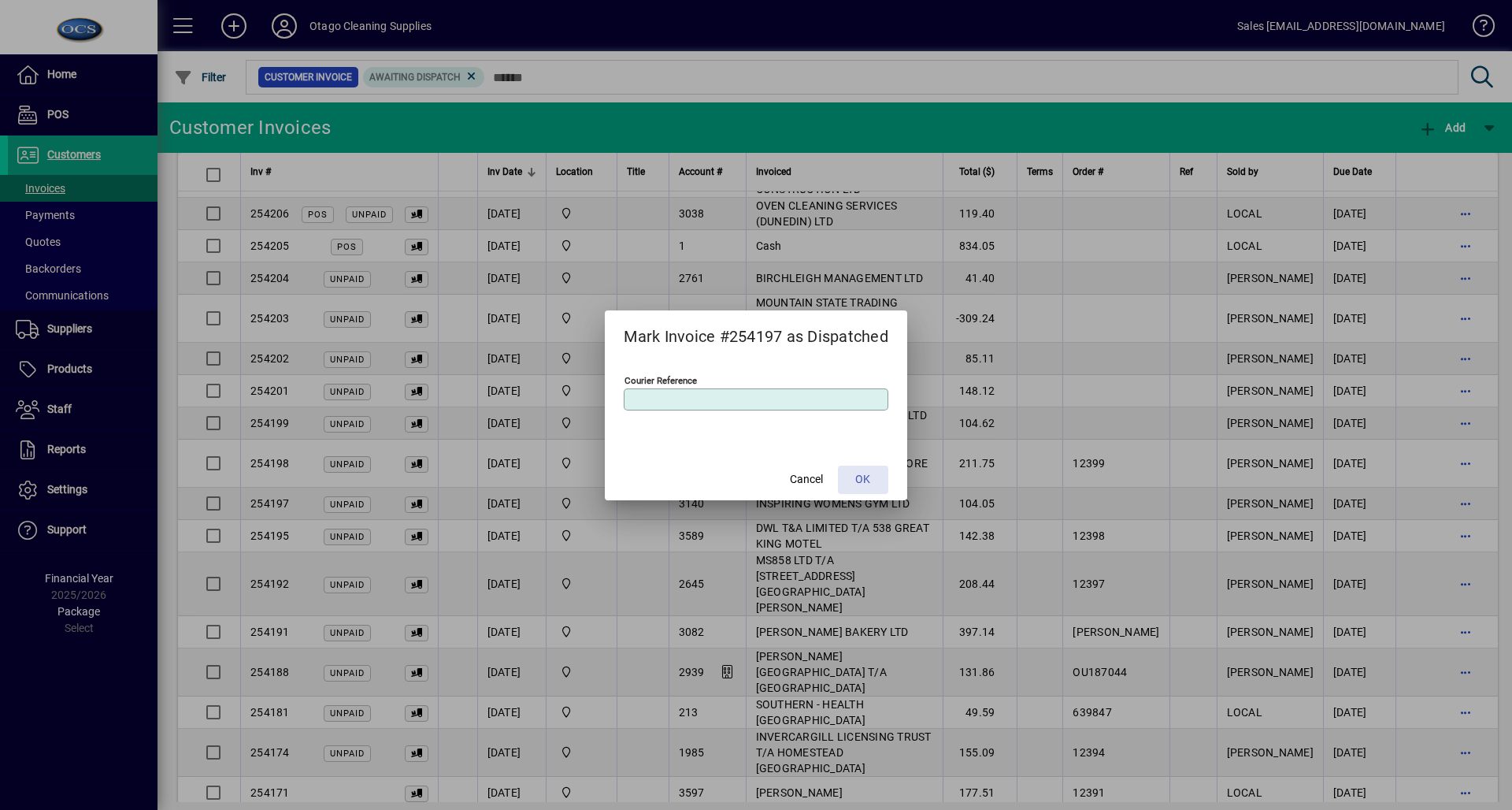
click at [867, 481] on span "OK" at bounding box center [863, 479] width 15 height 17
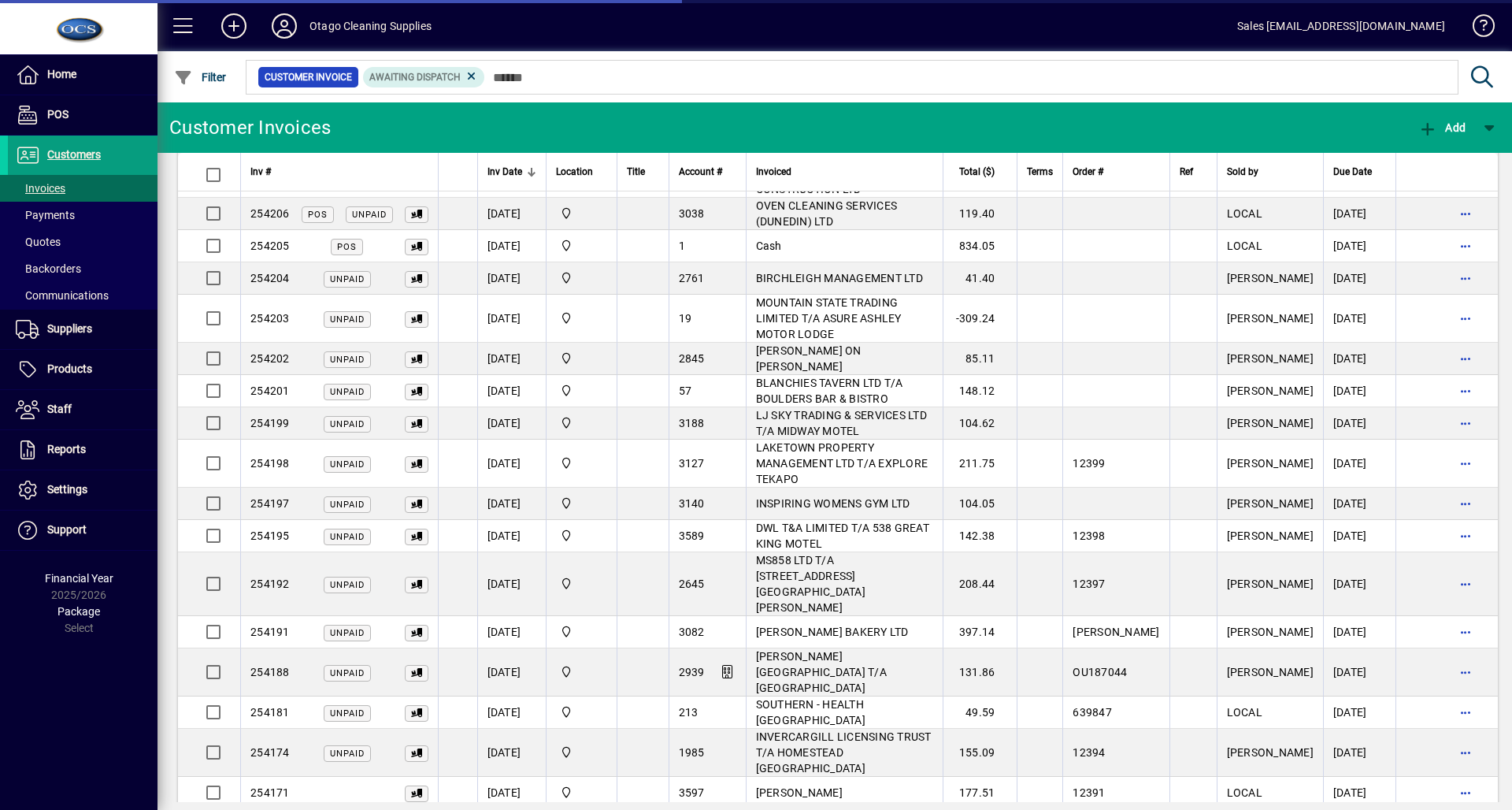
scroll to position [353, 0]
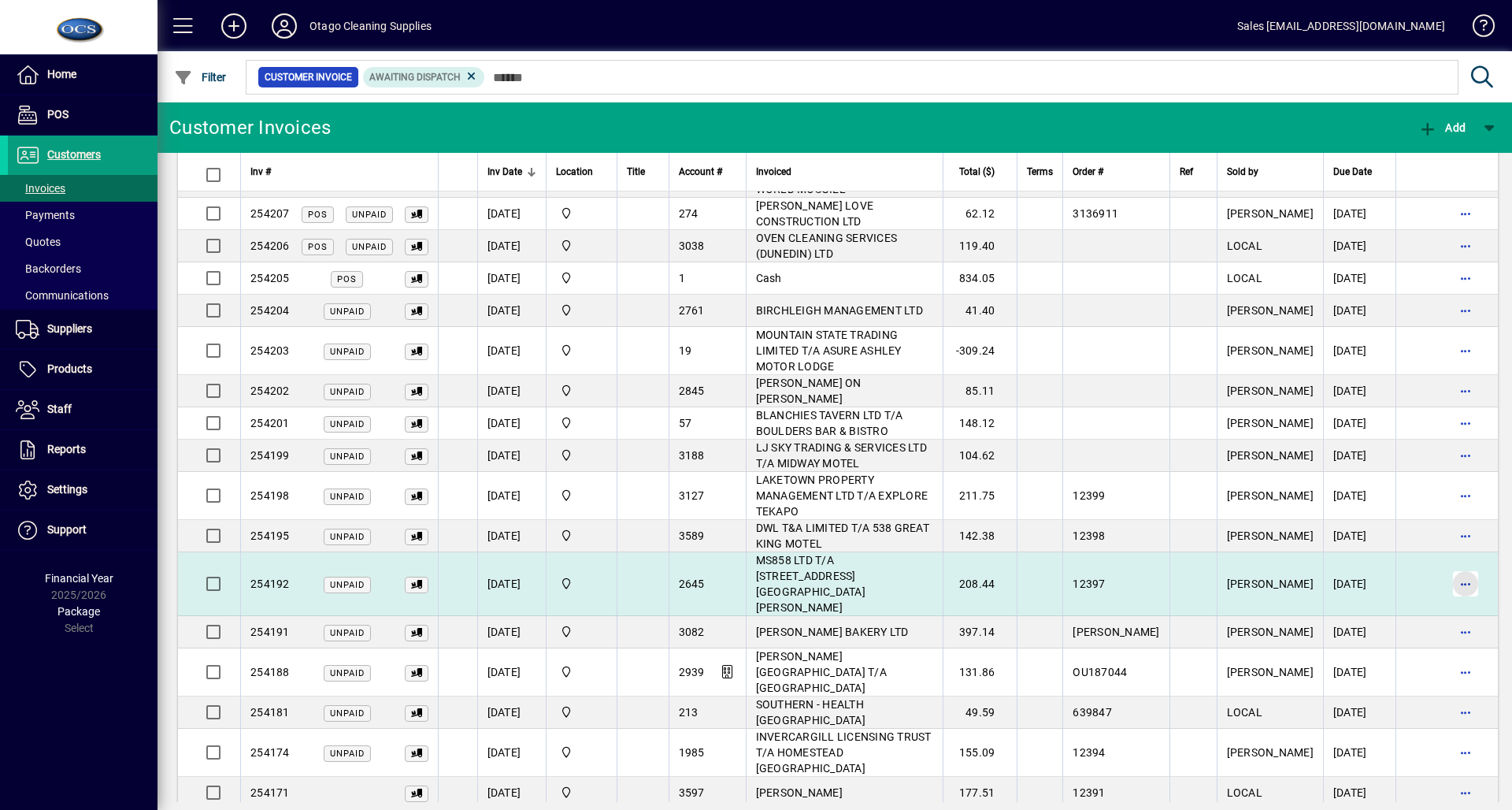
click at [1447, 564] on span "button" at bounding box center [1465, 583] width 38 height 38
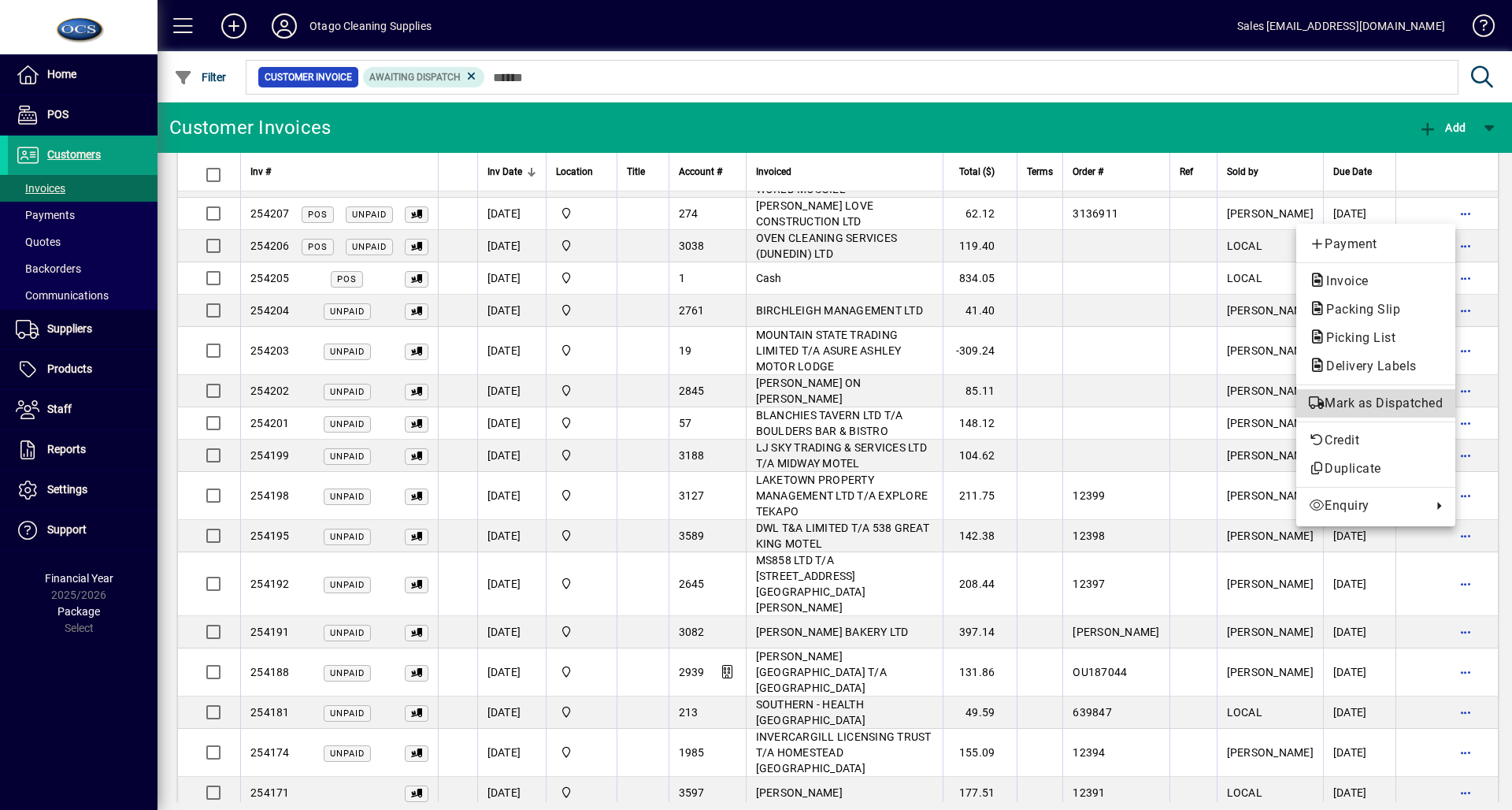
click at [1400, 417] on button "Mark as Dispatched" at bounding box center [1376, 403] width 159 height 28
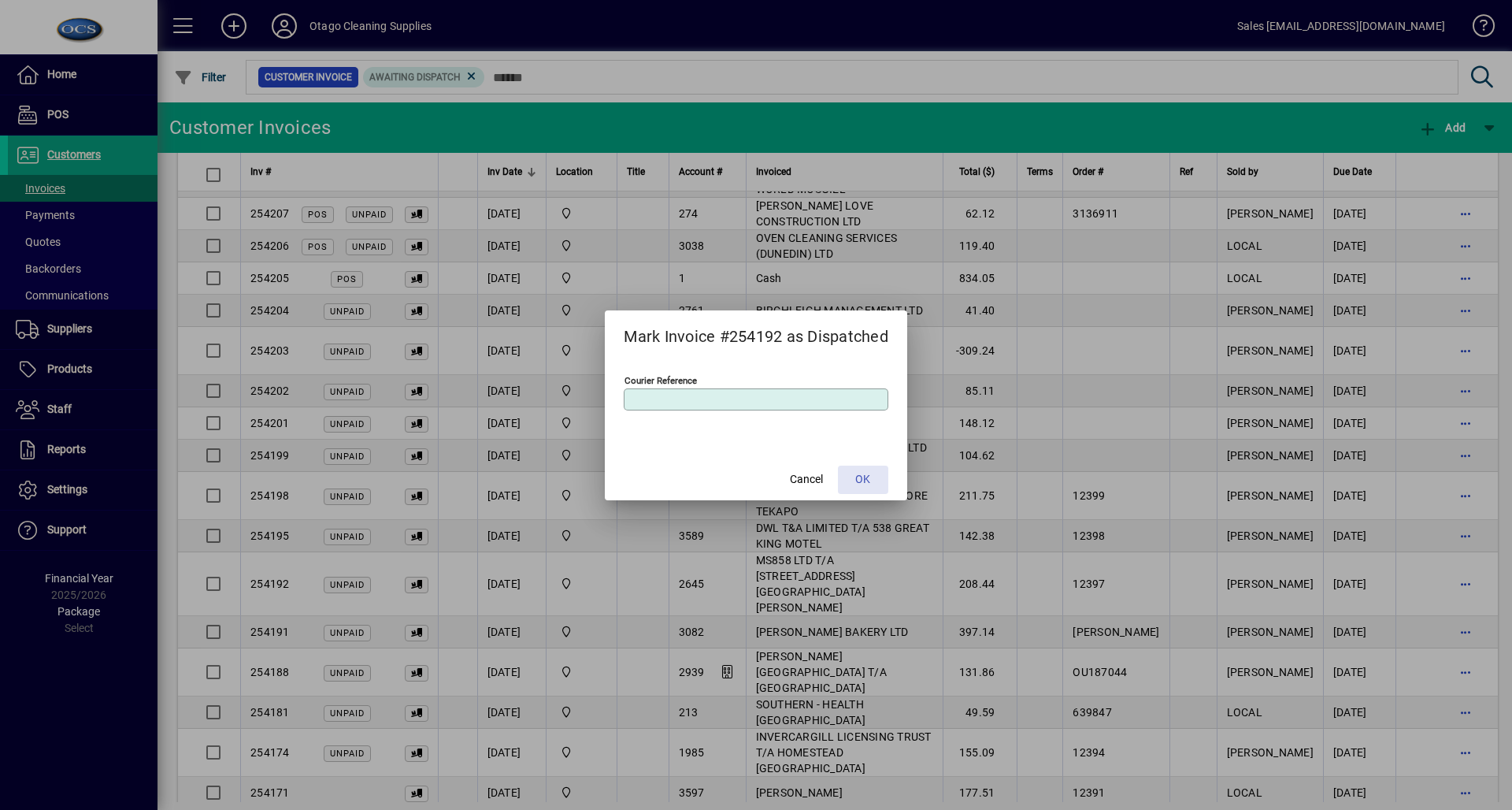
click at [875, 483] on span at bounding box center [863, 480] width 51 height 38
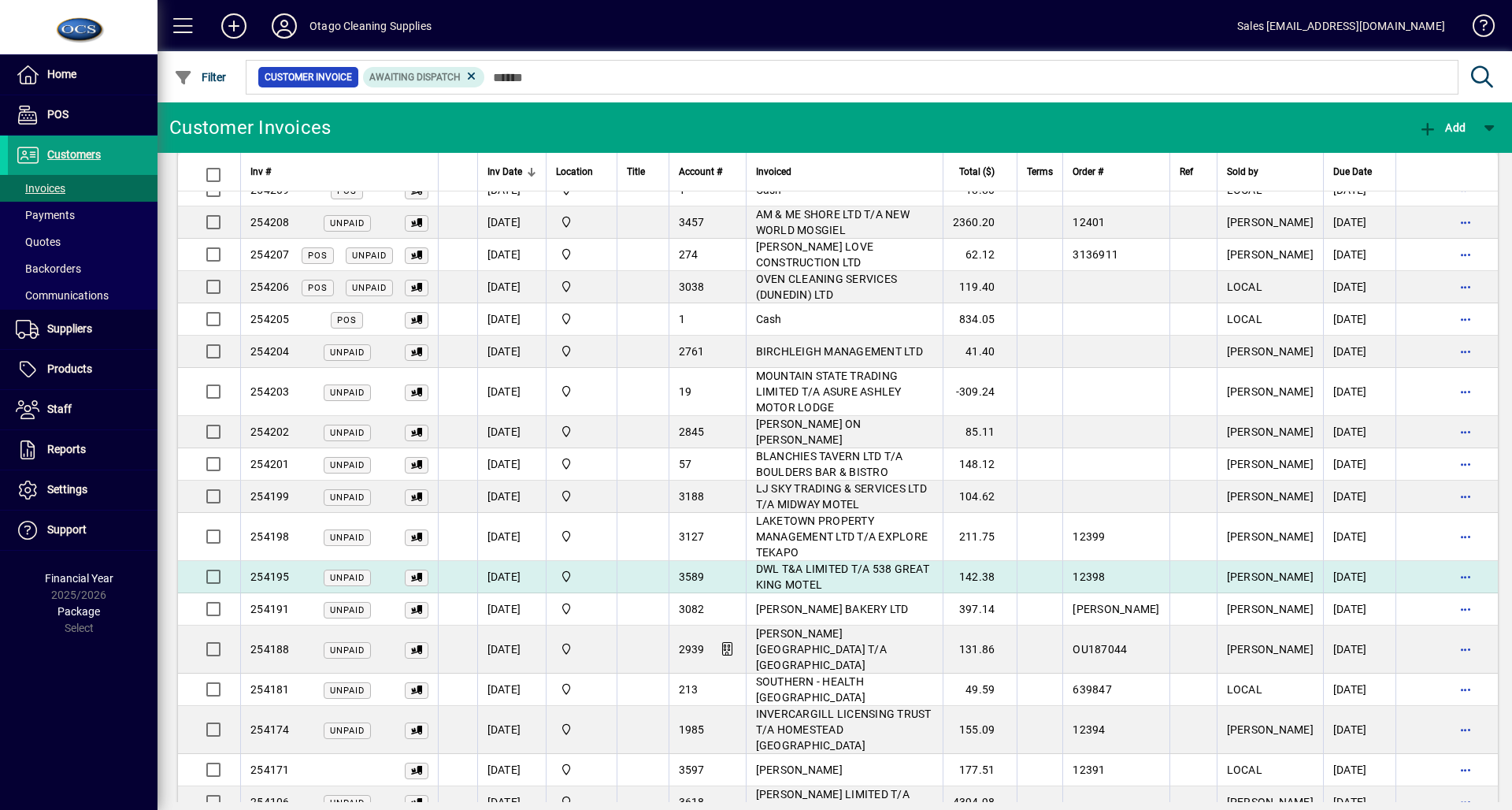
scroll to position [320, 0]
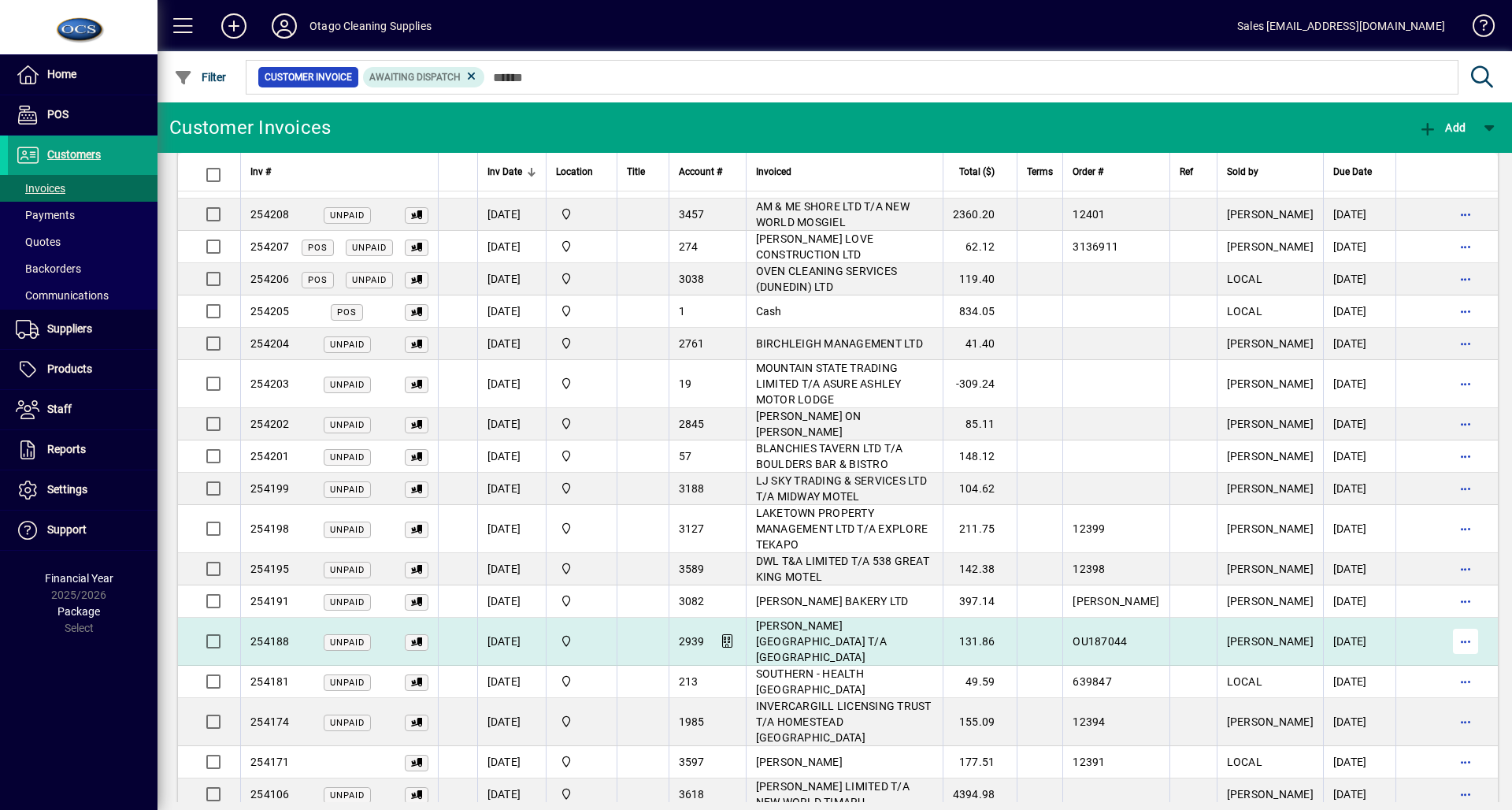
click at [1450, 622] on span "button" at bounding box center [1465, 641] width 38 height 38
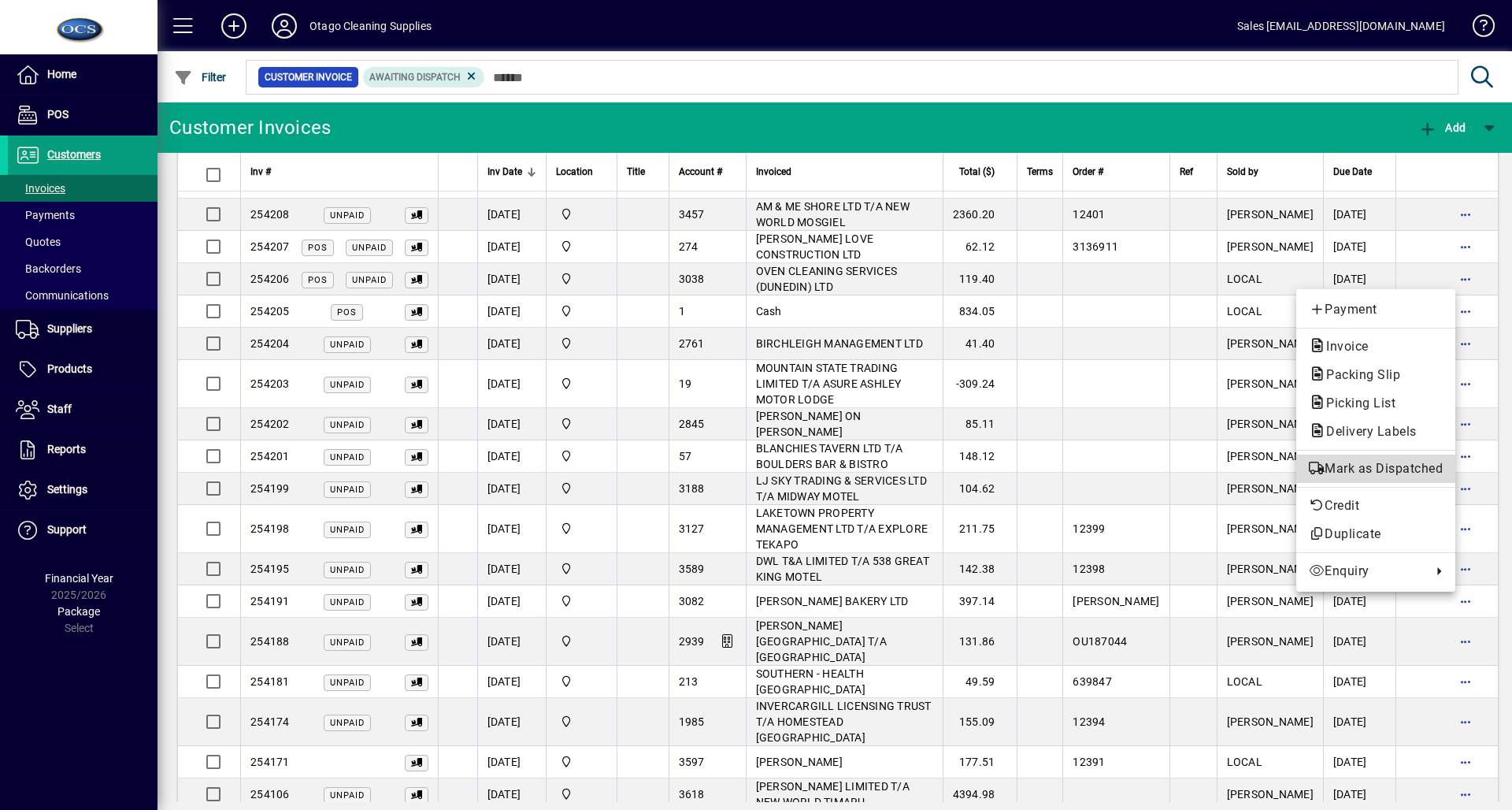
click at [1302, 460] on button "Mark as Dispatched" at bounding box center [1376, 469] width 159 height 28
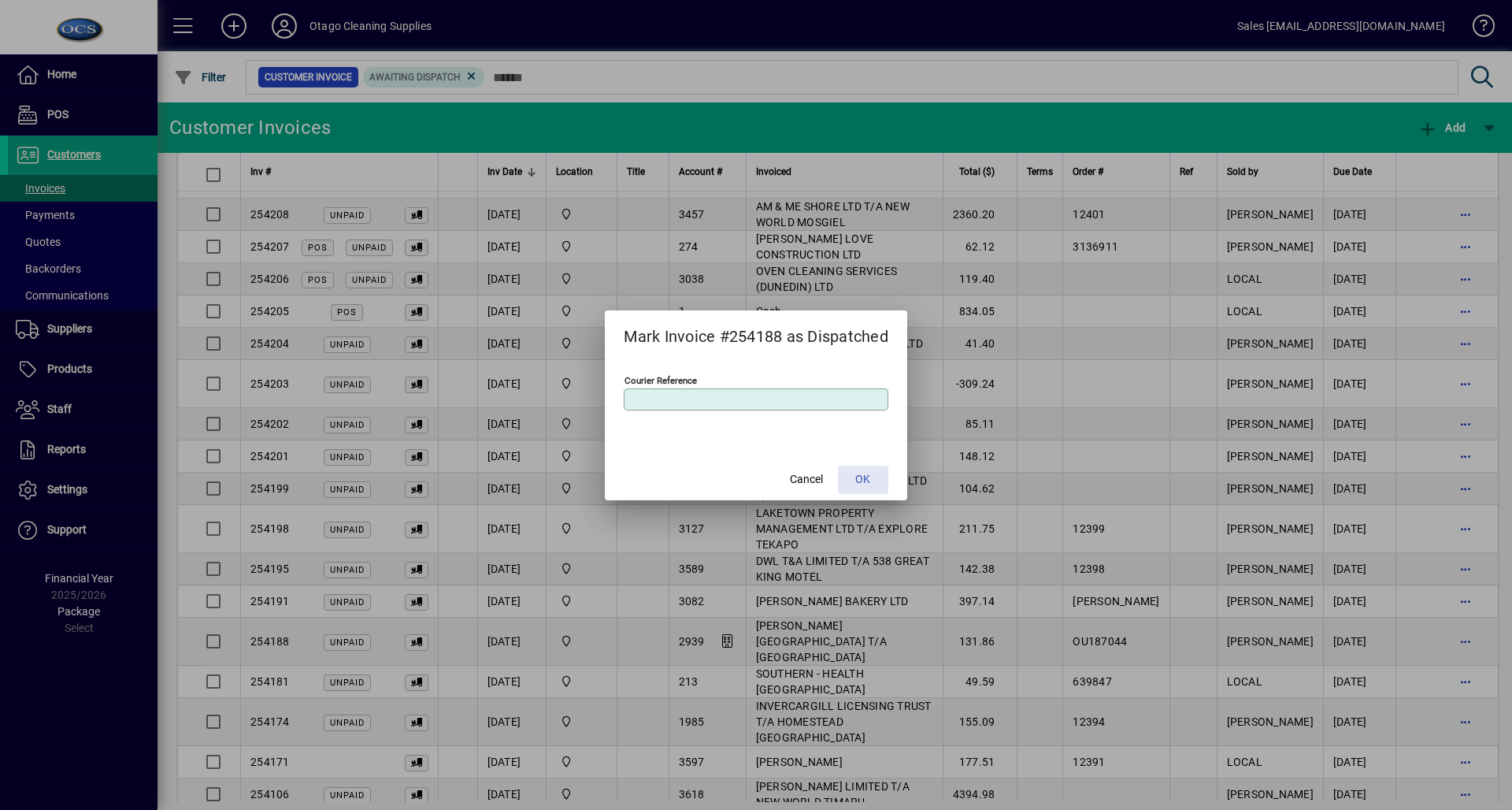
click at [851, 478] on span at bounding box center [863, 480] width 51 height 38
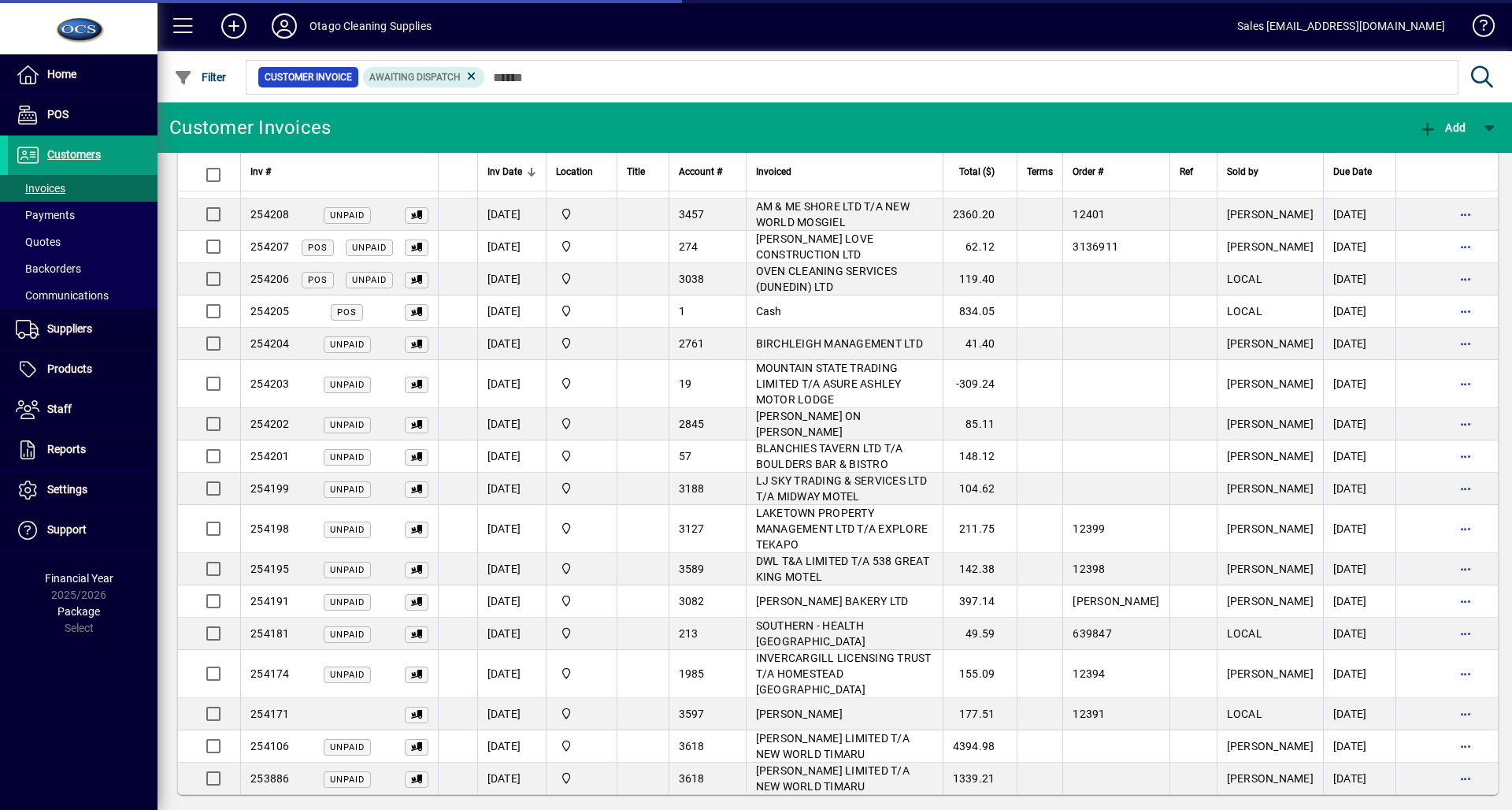
scroll to position [288, 0]
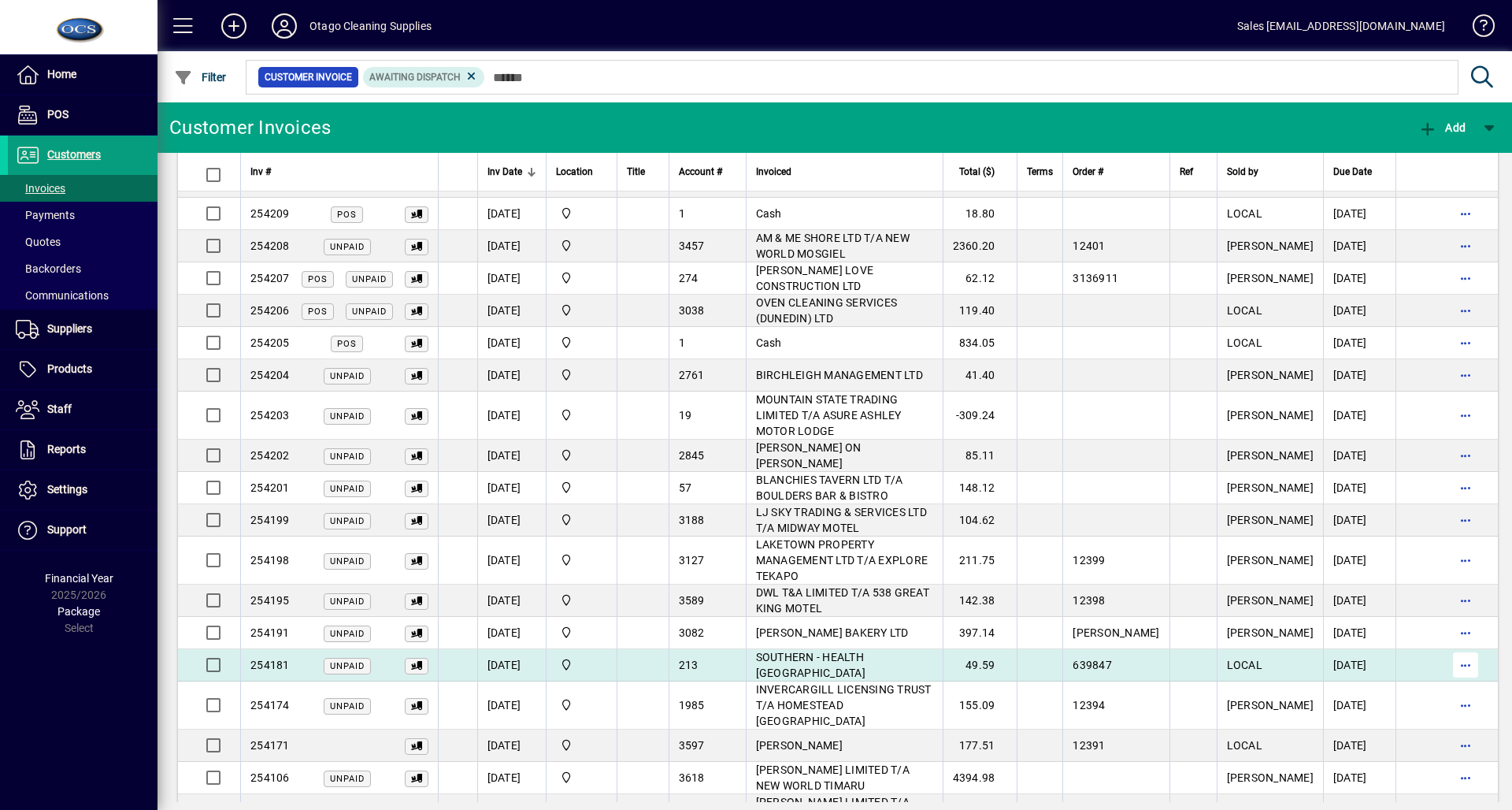
click at [1447, 646] on span "button" at bounding box center [1465, 665] width 38 height 38
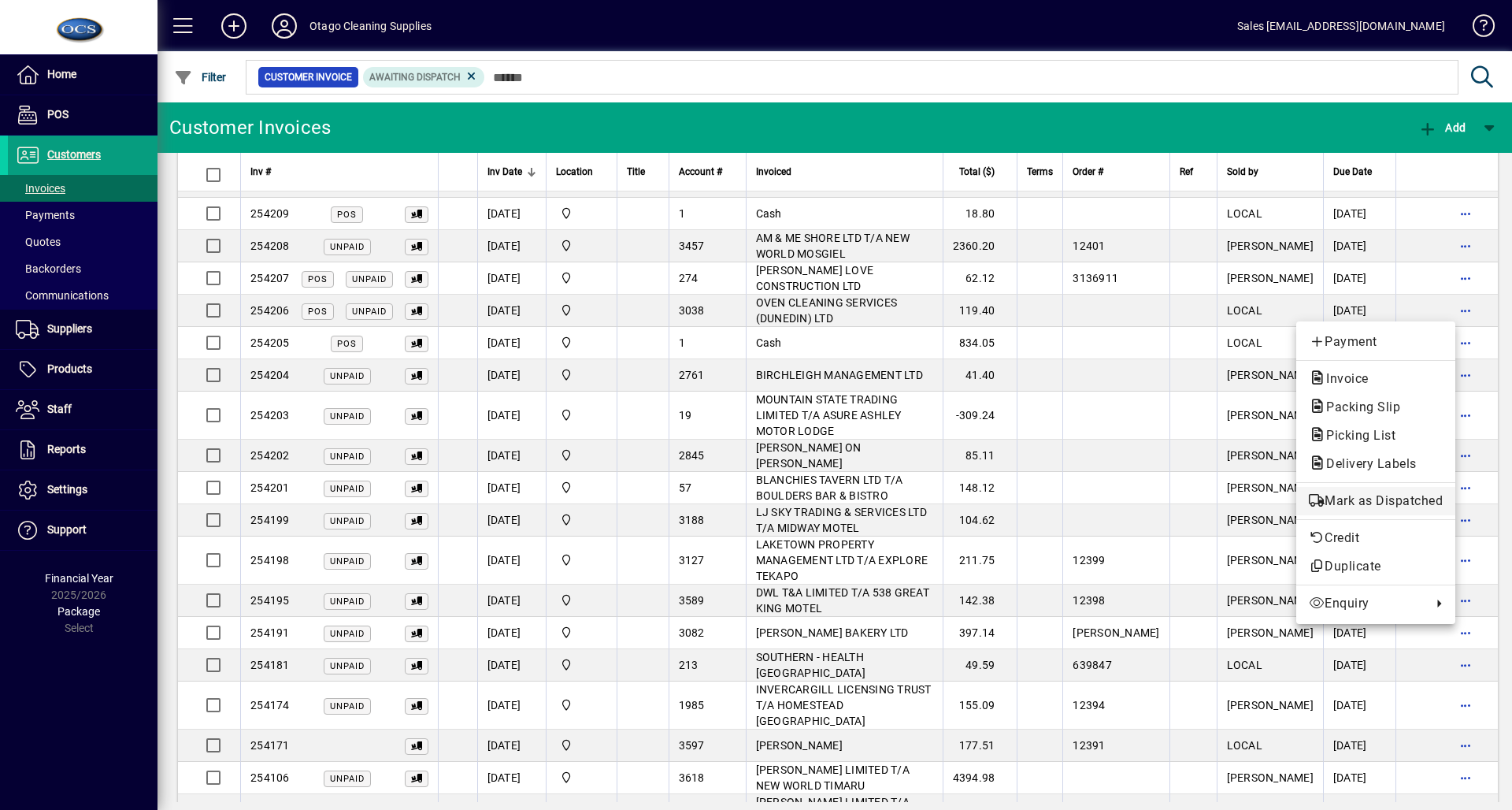
click at [1394, 493] on span "Mark as Dispatched" at bounding box center [1375, 501] width 134 height 19
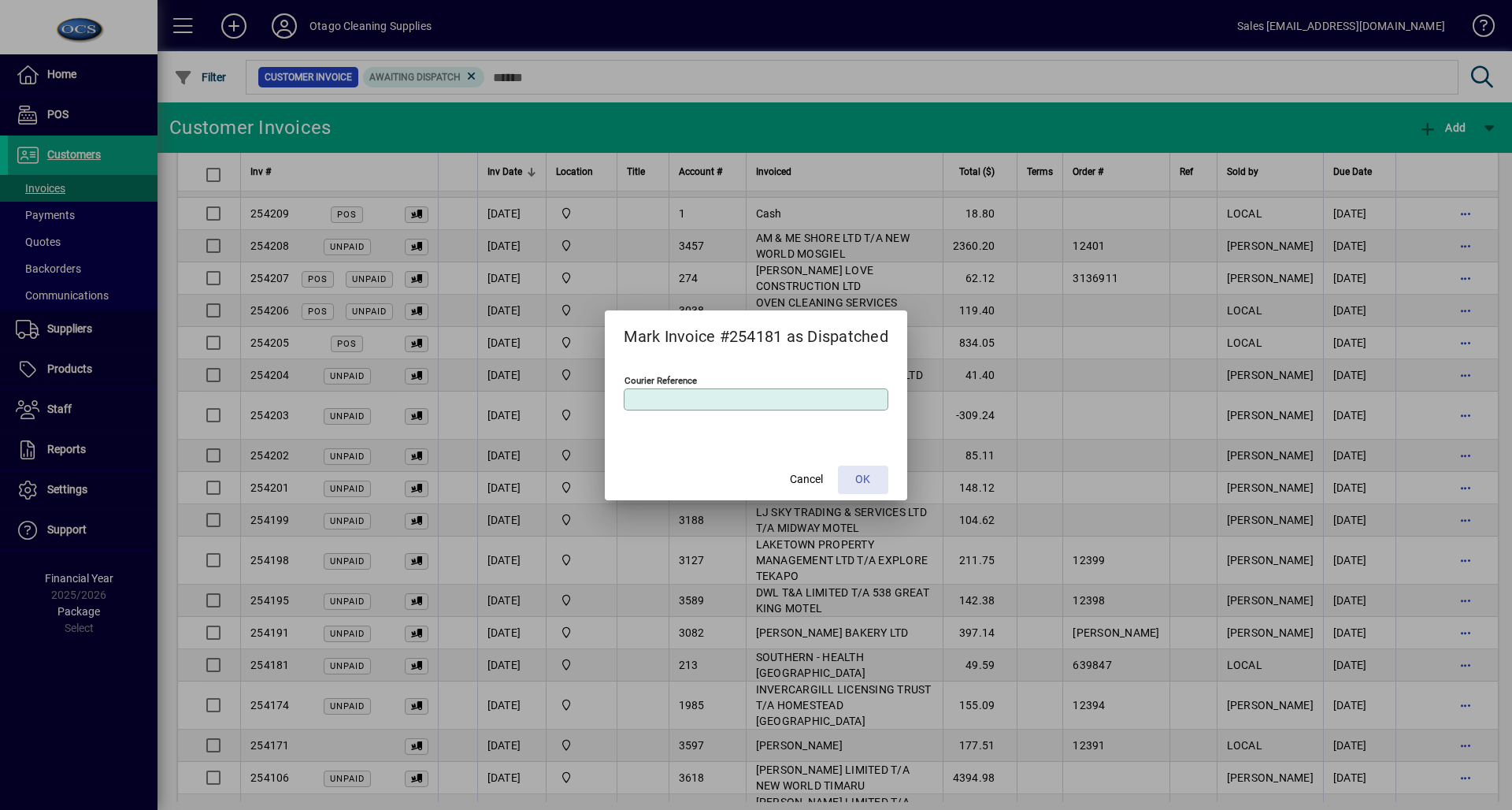
click at [870, 478] on span "OK" at bounding box center [863, 479] width 15 height 17
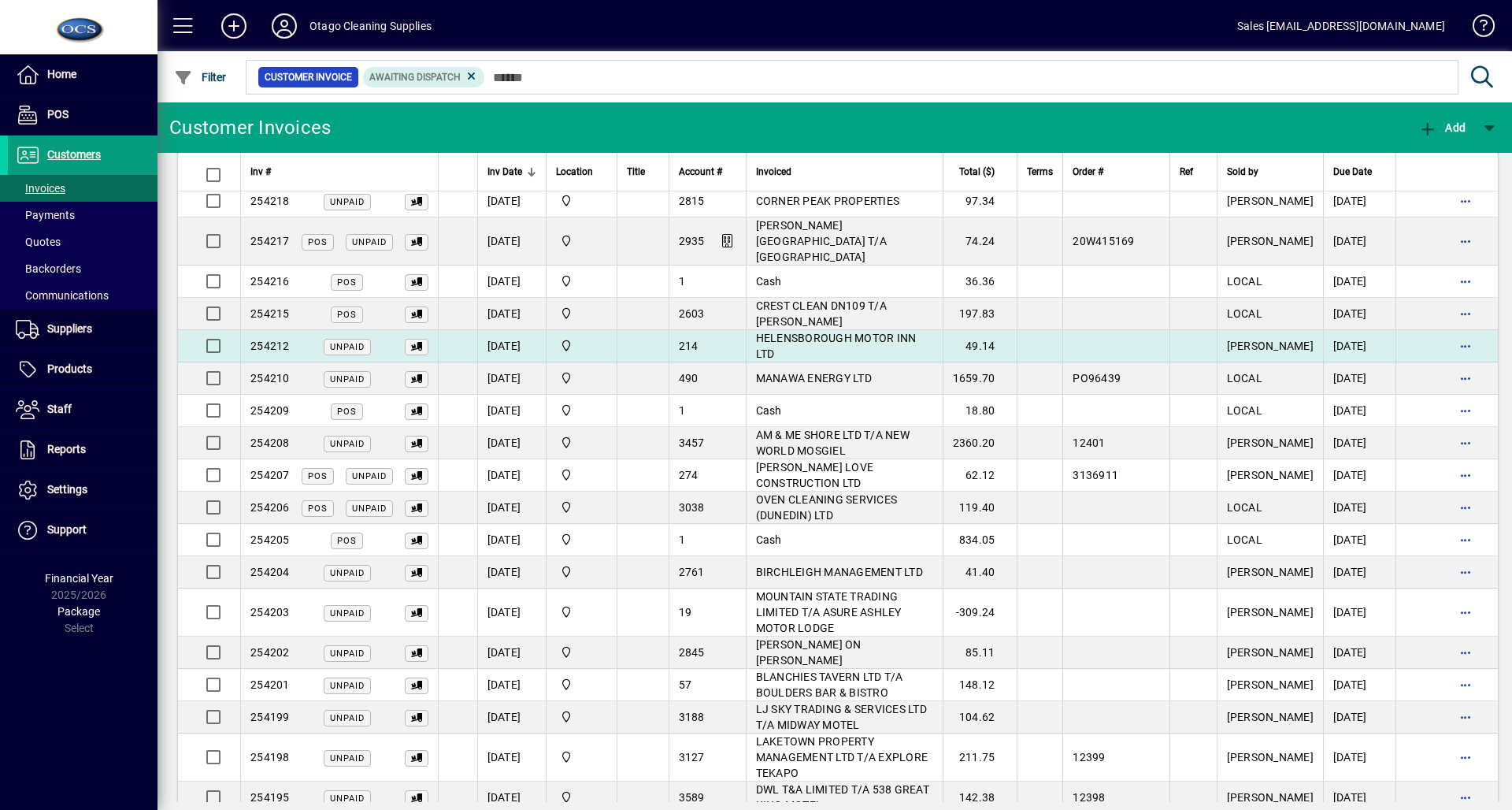
scroll to position [0, 0]
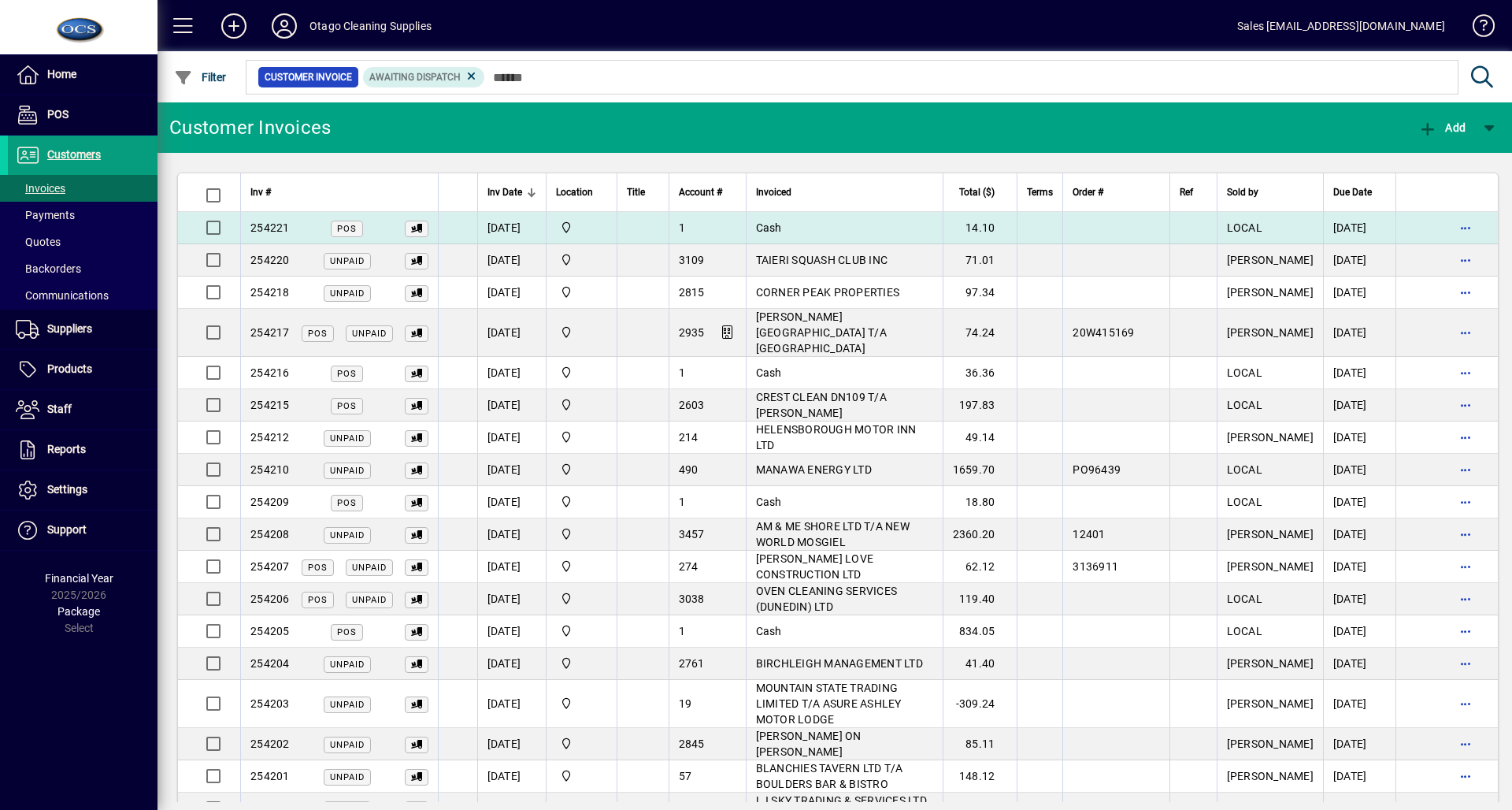
click at [1465, 227] on td at bounding box center [1447, 227] width 103 height 32
click at [1447, 231] on span "button" at bounding box center [1465, 227] width 38 height 38
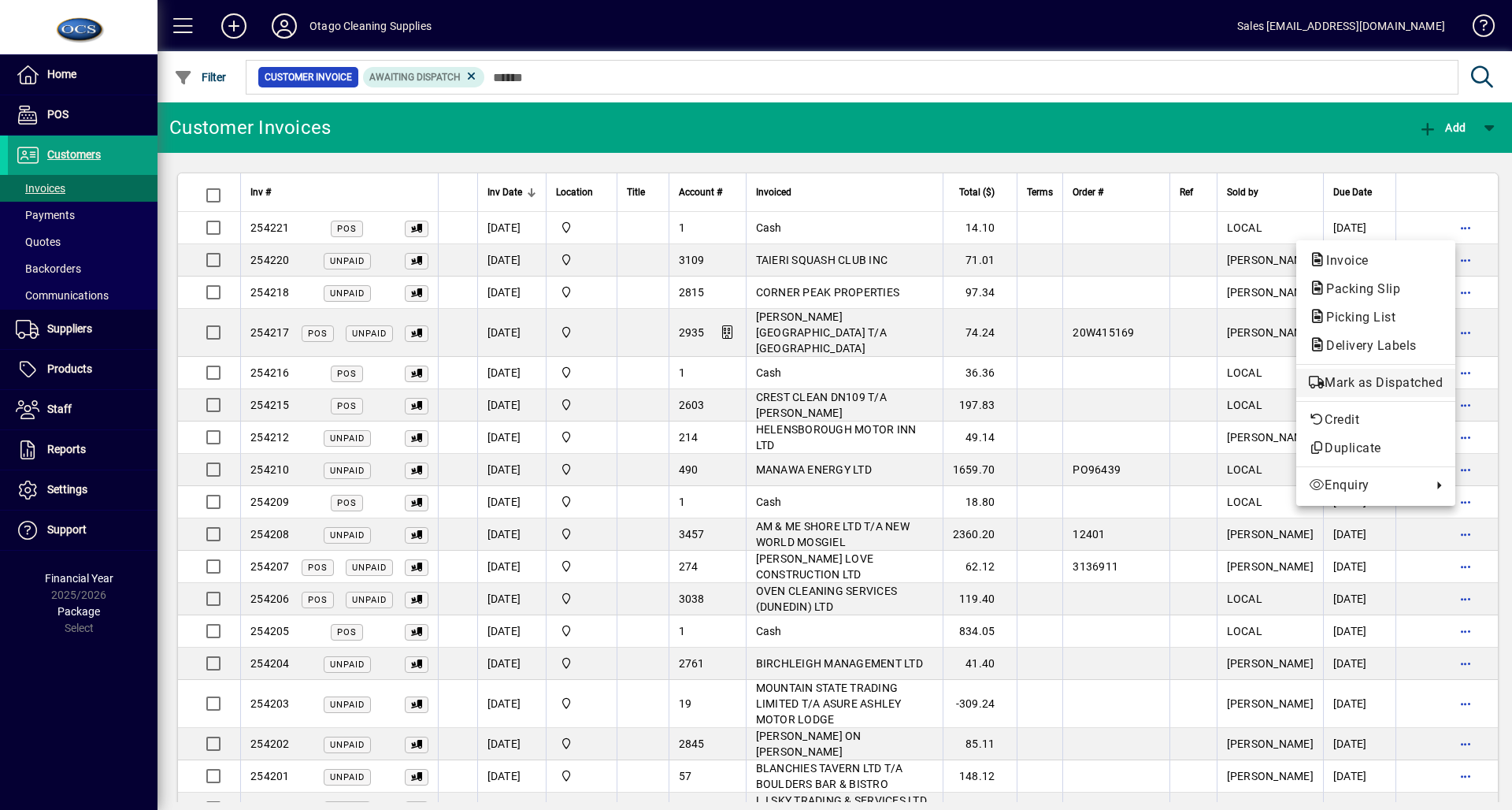
click at [1363, 385] on span "Mark as Dispatched" at bounding box center [1375, 383] width 134 height 19
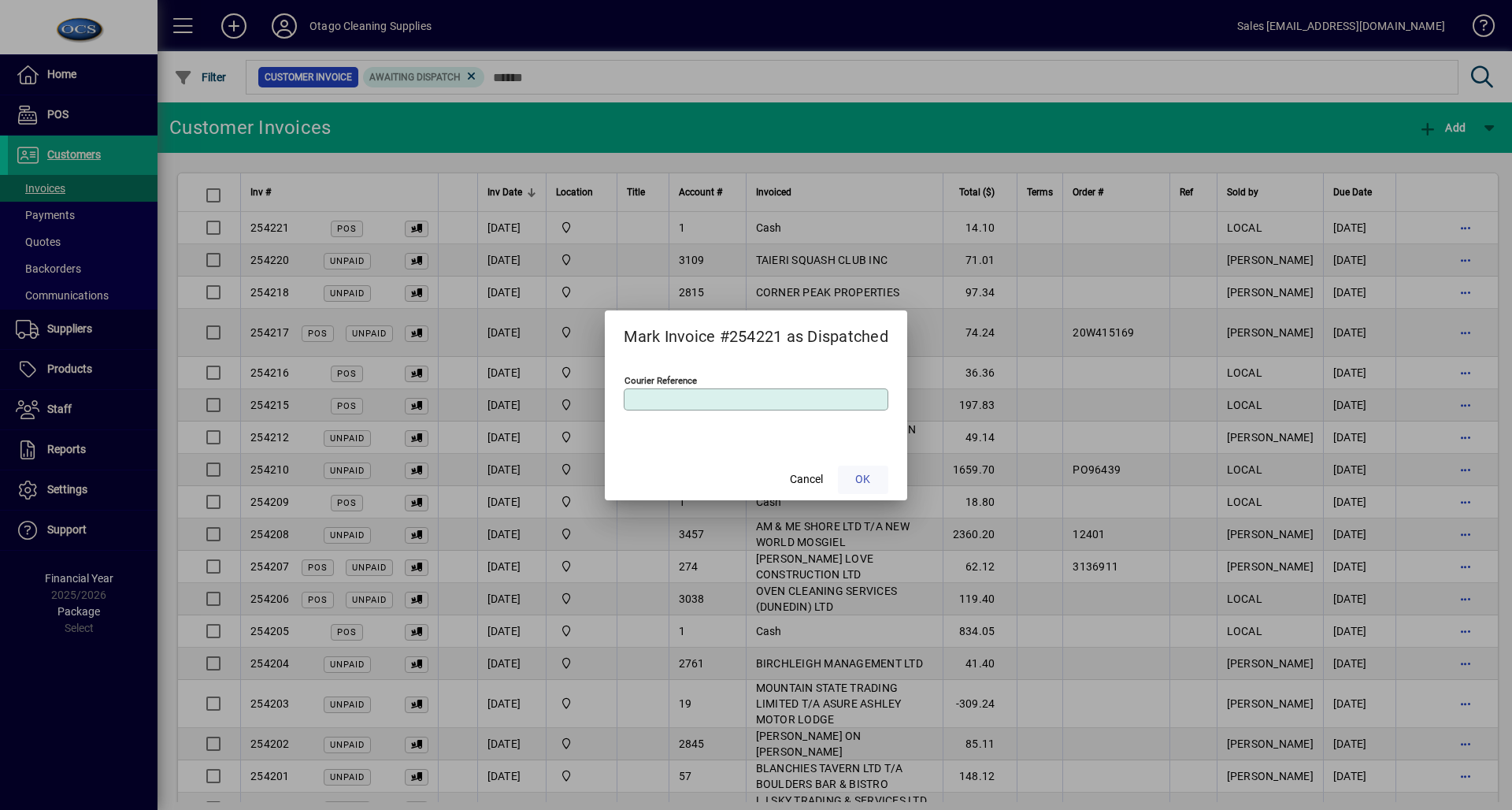
click at [875, 474] on span at bounding box center [863, 480] width 51 height 38
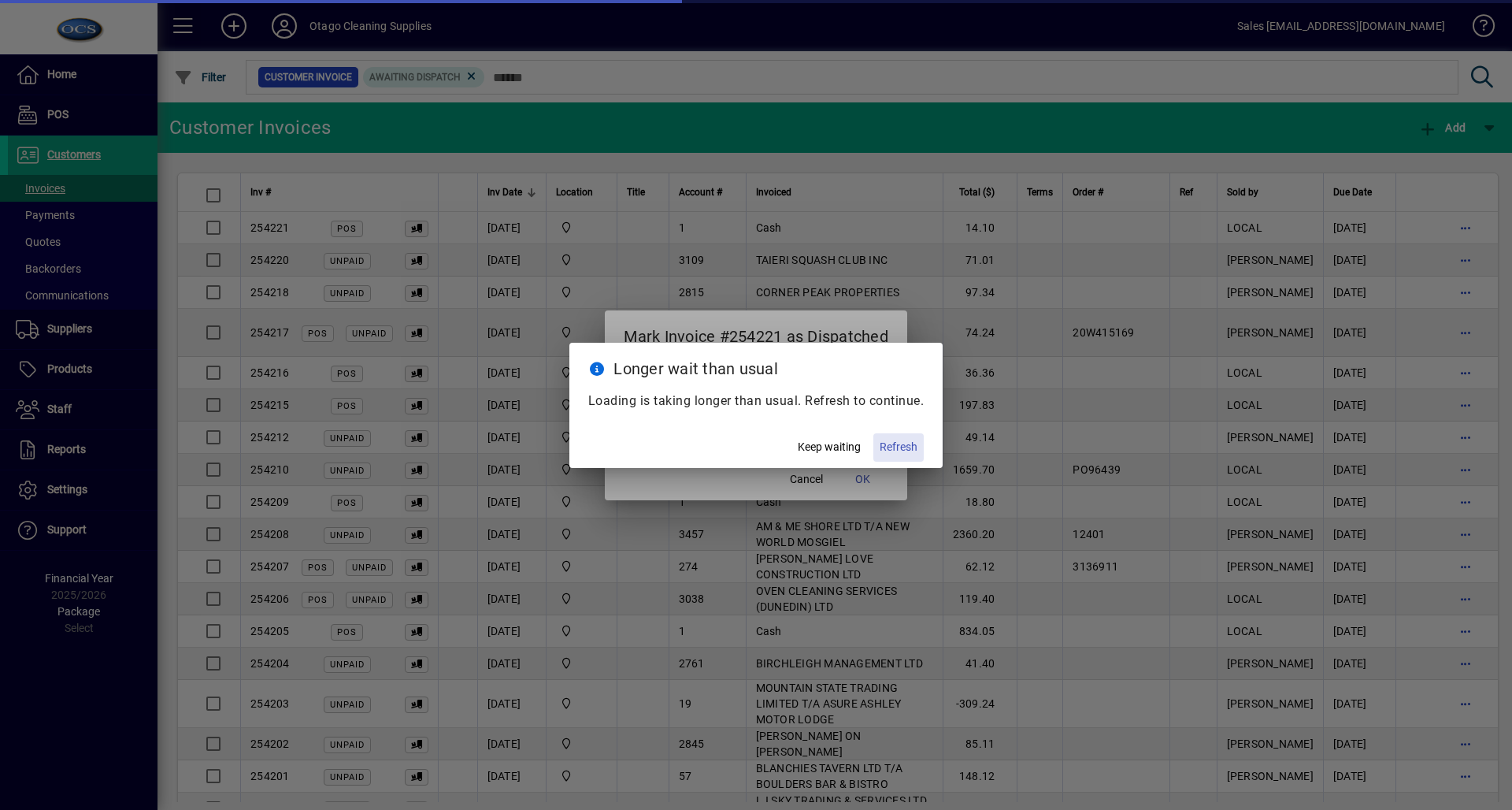
click at [904, 454] on span "Refresh" at bounding box center [899, 447] width 38 height 17
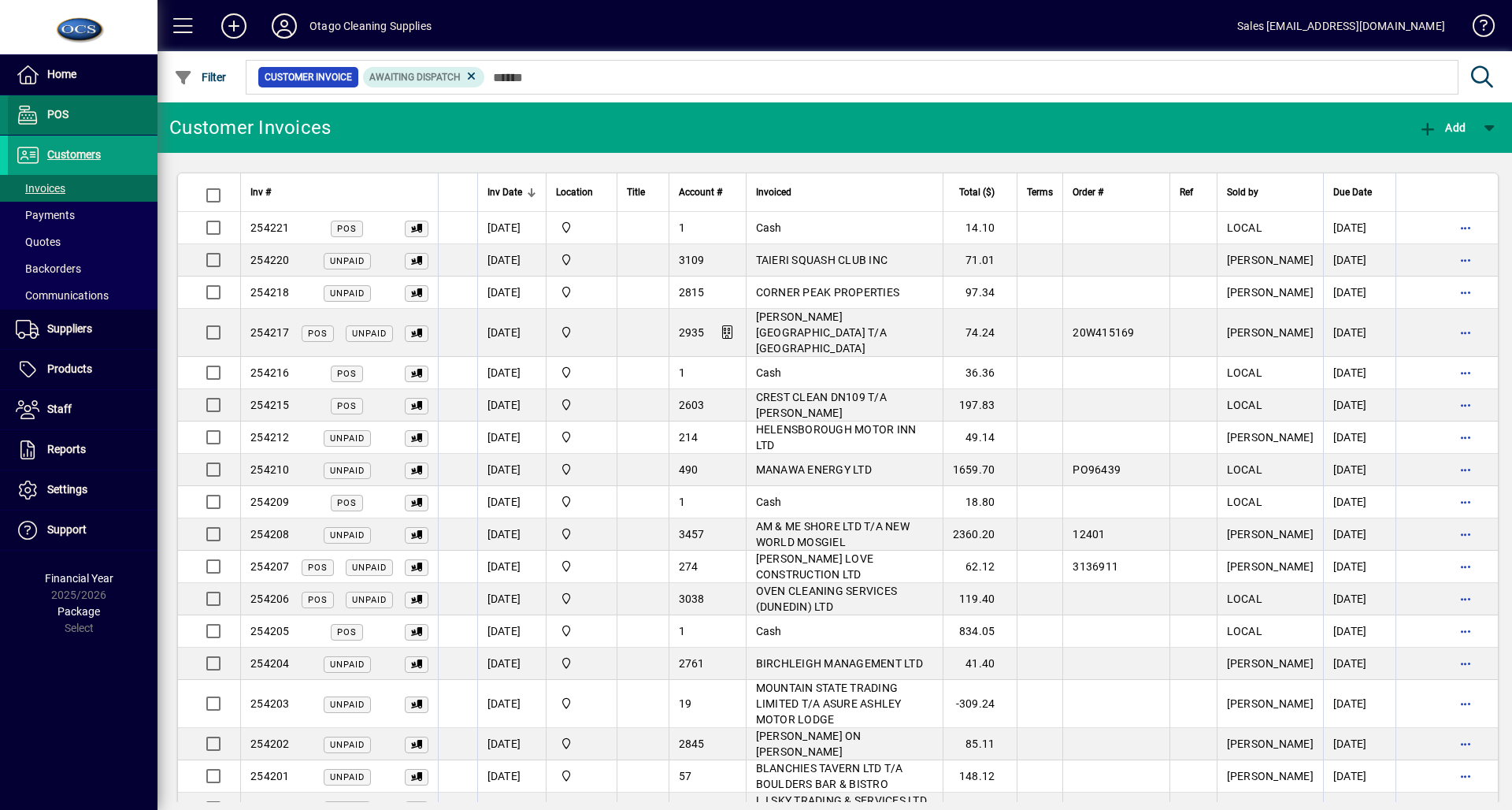
click at [90, 131] on span at bounding box center [83, 115] width 150 height 38
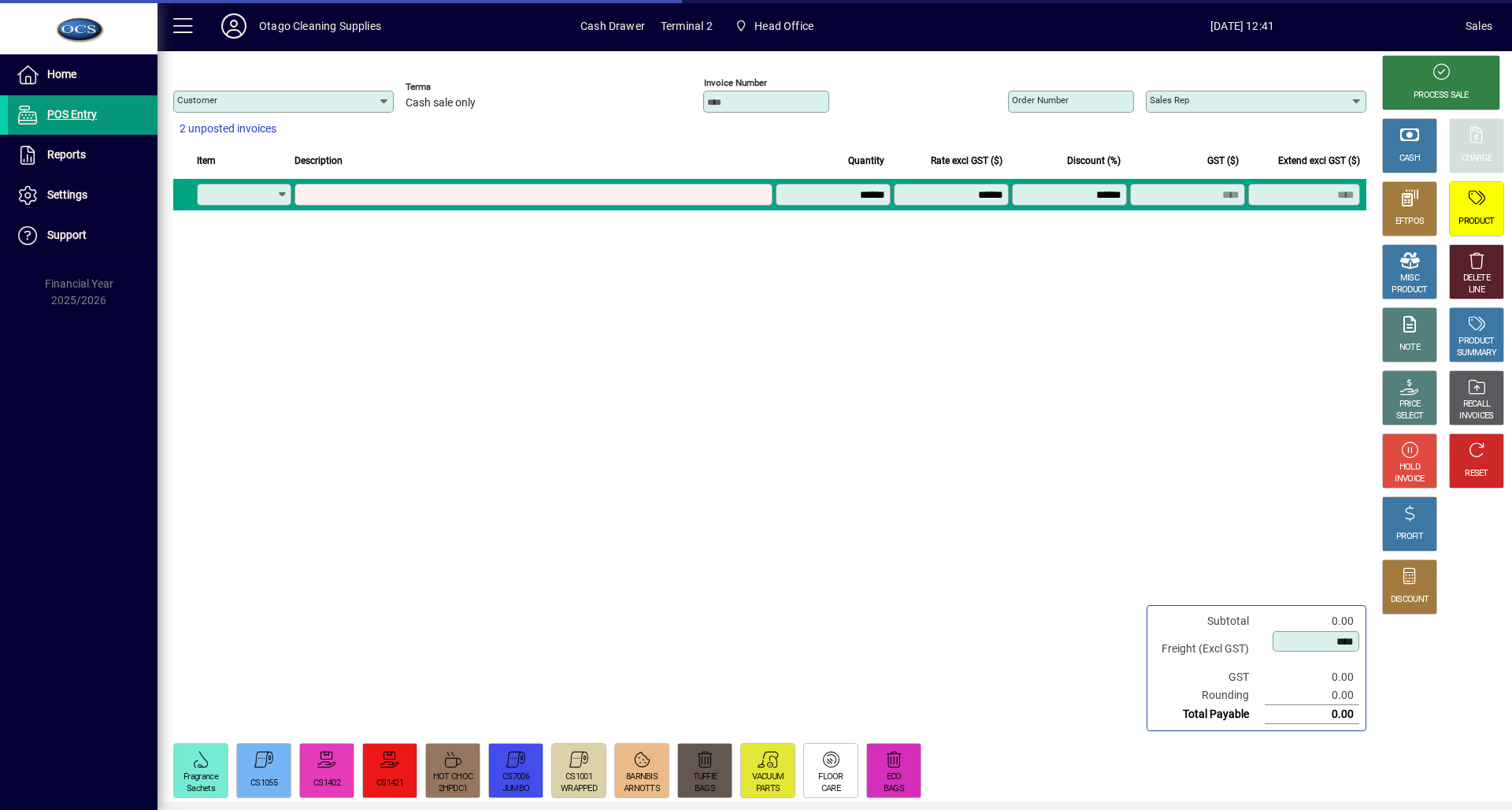
type input "********"
type input "**********"
